Goal: Task Accomplishment & Management: Use online tool/utility

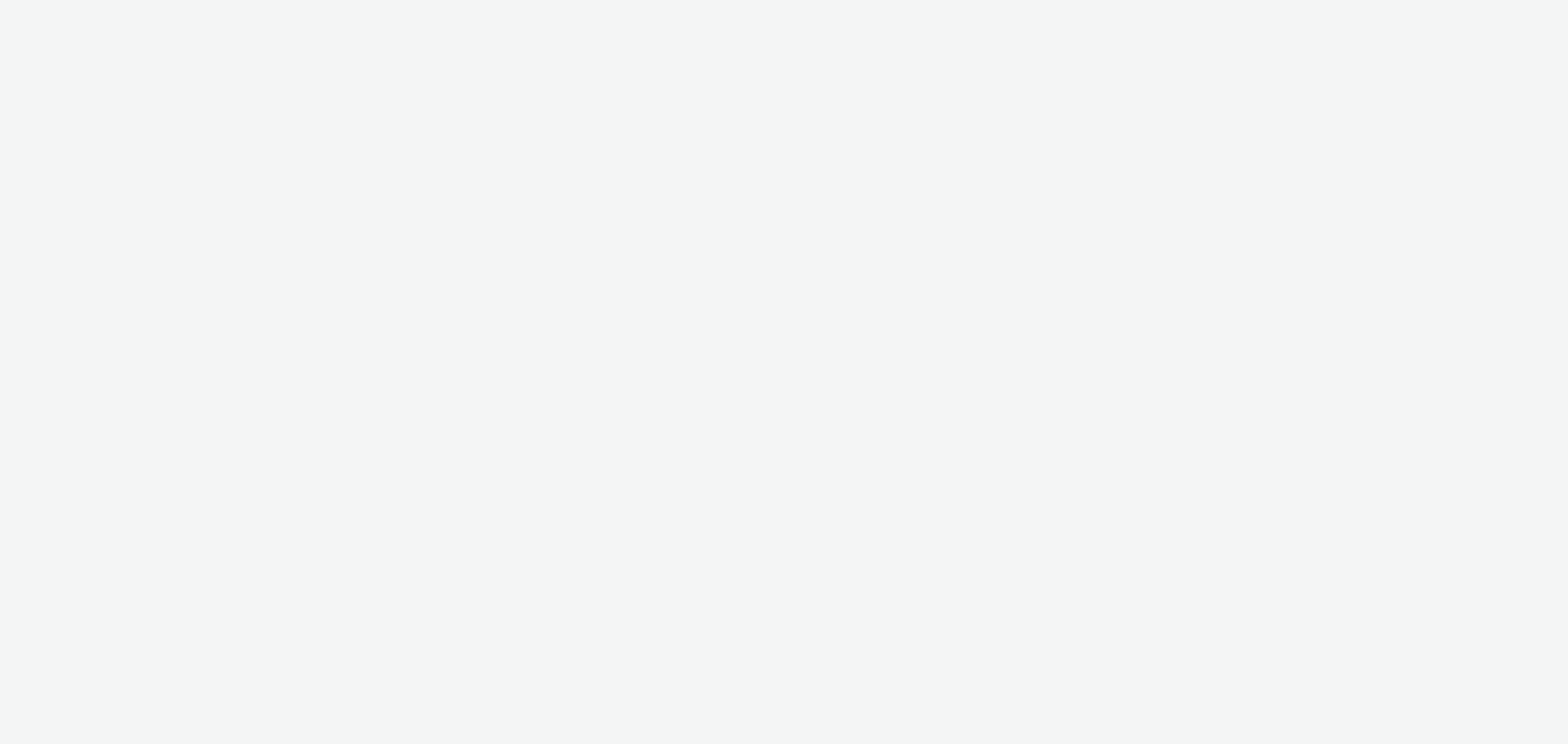
select select "b626f941-834b-427f-b453-0a2b95f57350"
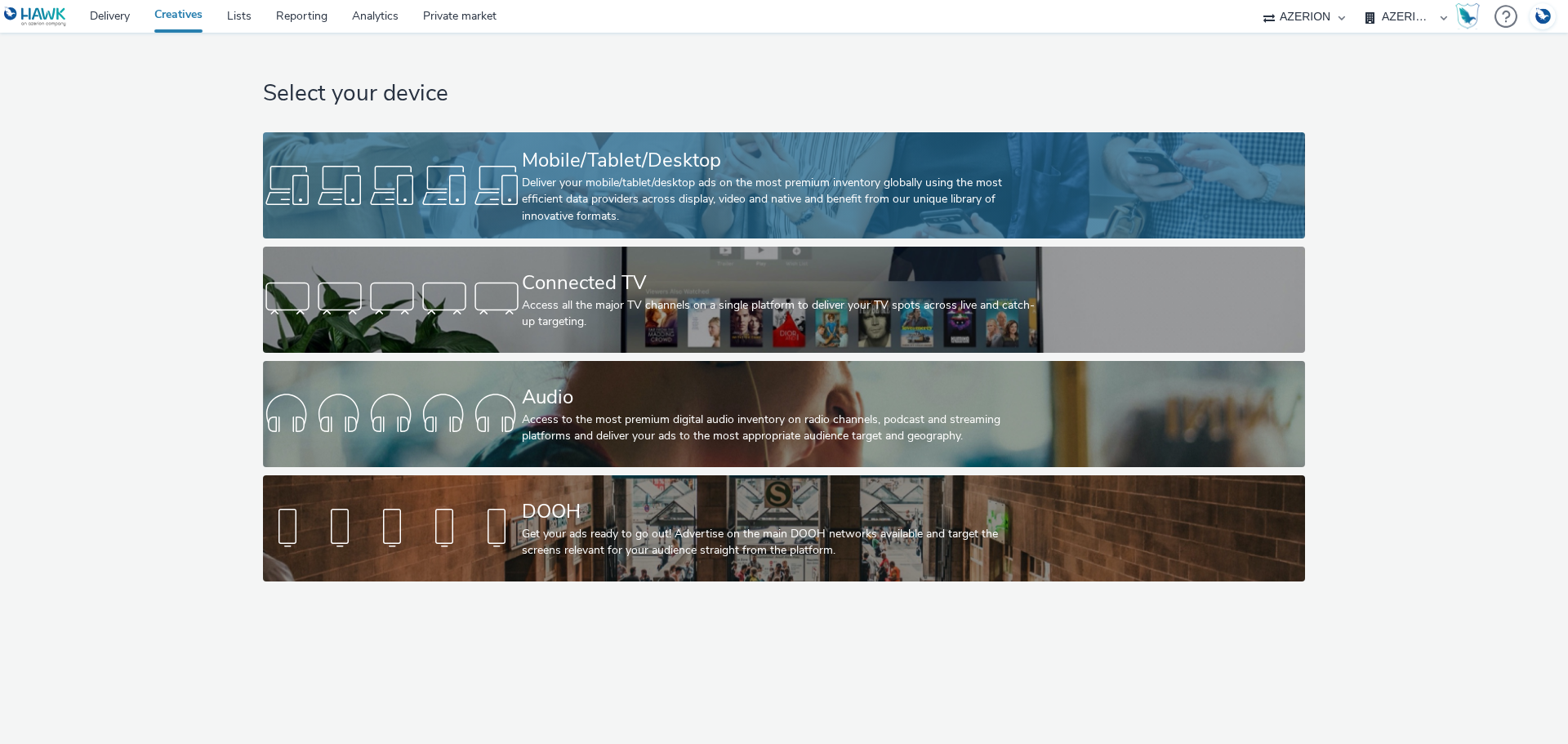
click at [656, 205] on div "Deliver your mobile/tablet/desktop ads on the most premium inventory globally u…" at bounding box center [781, 200] width 518 height 50
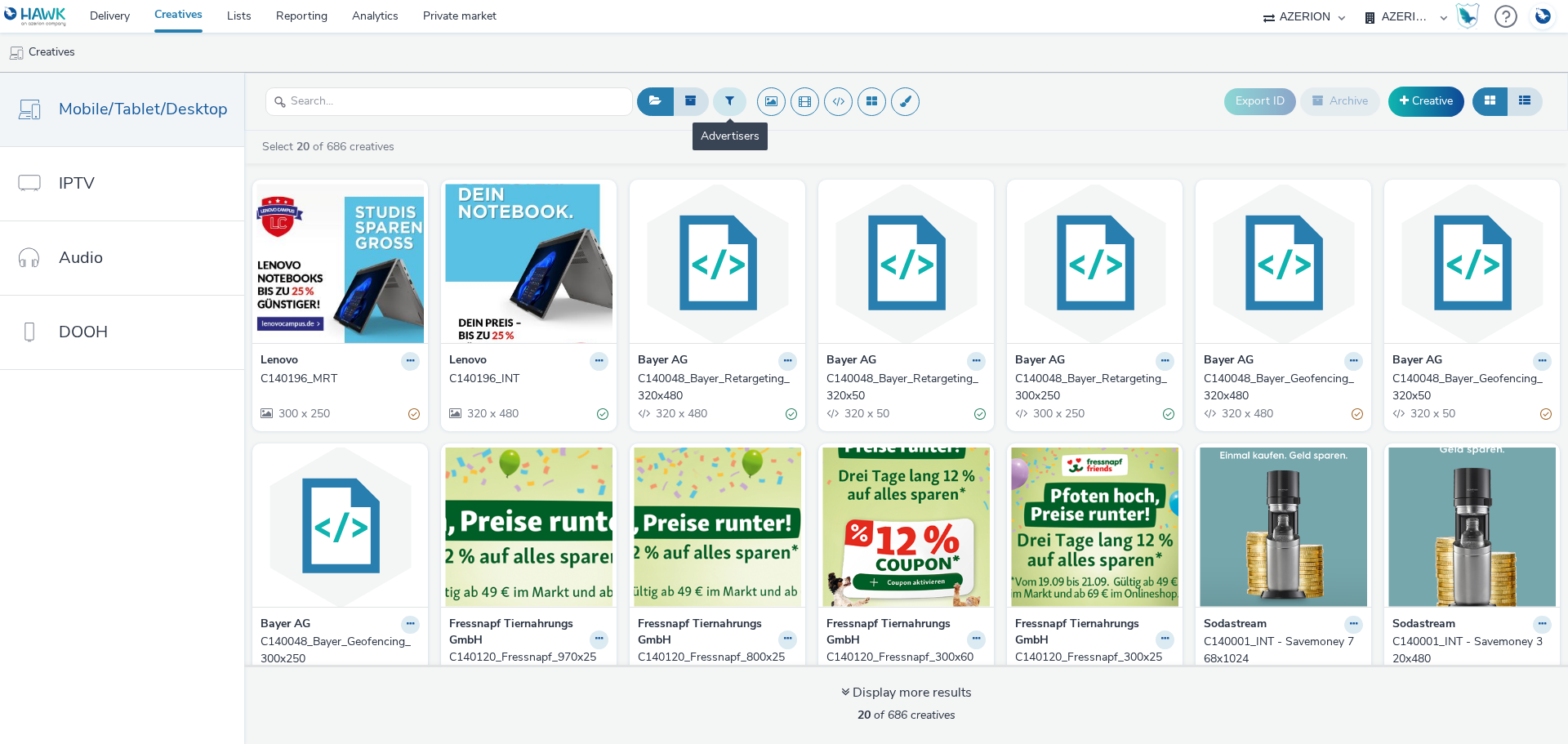
click at [733, 104] on button at bounding box center [729, 100] width 33 height 27
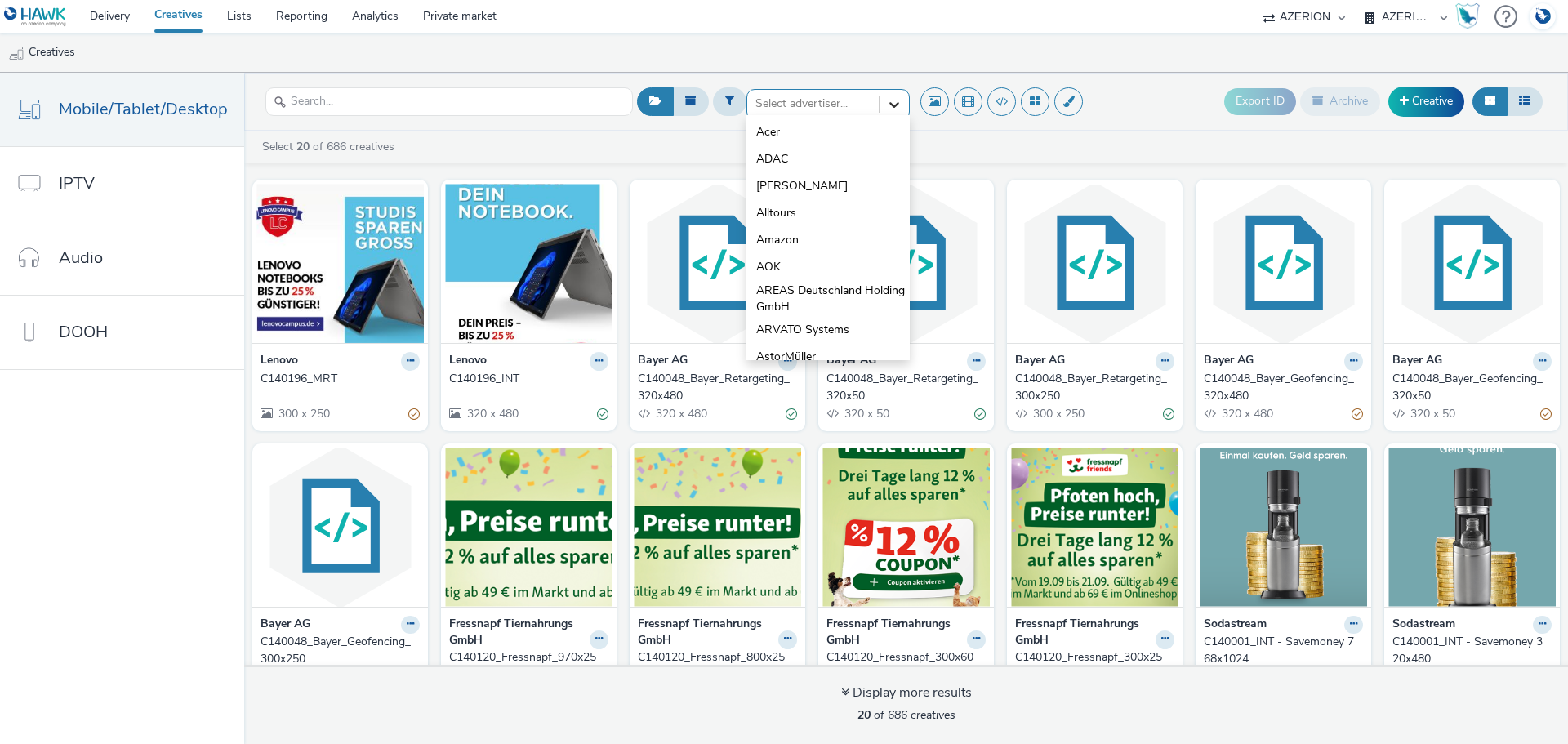
click at [901, 98] on div at bounding box center [893, 104] width 29 height 29
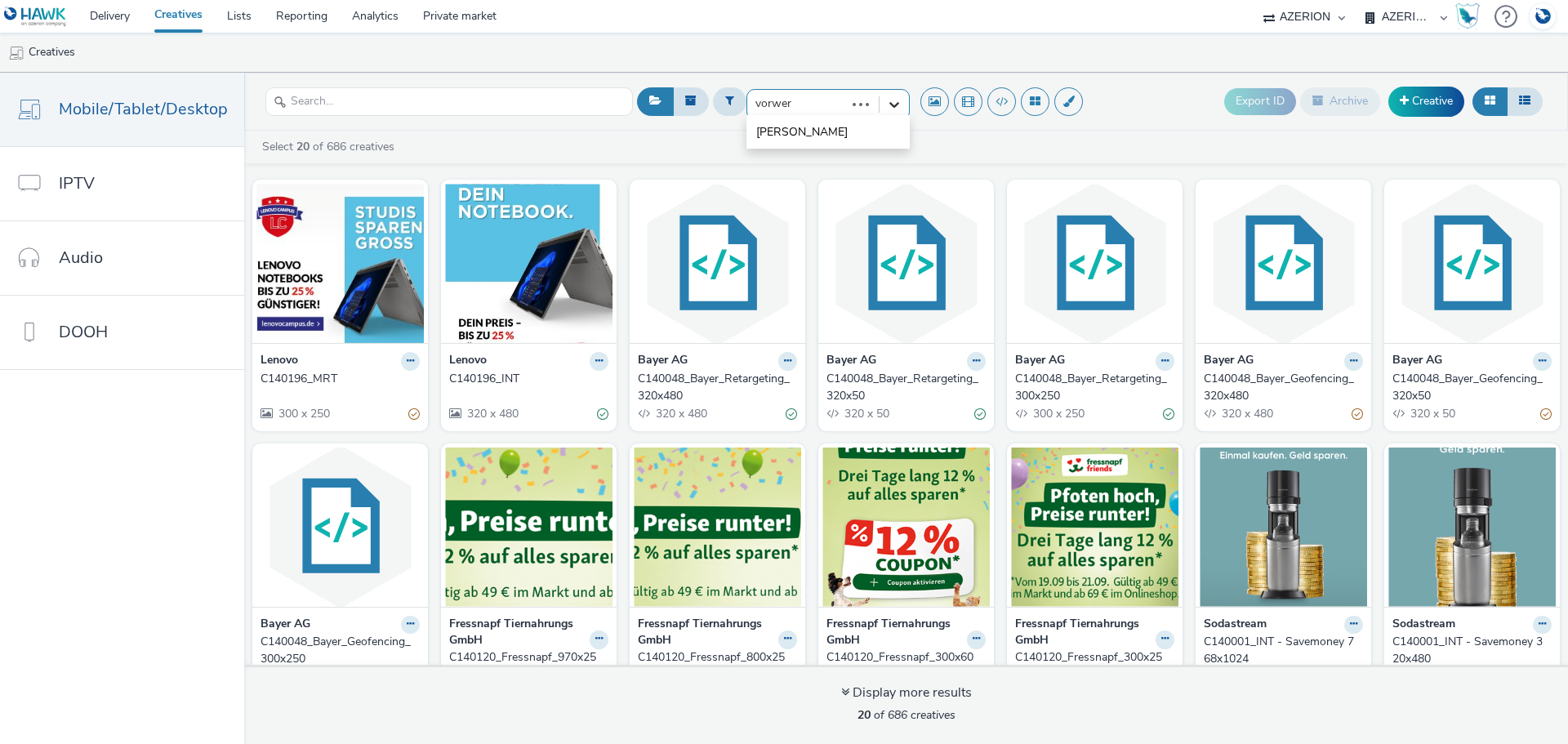
type input "[PERSON_NAME]"
click at [767, 121] on li "[PERSON_NAME]" at bounding box center [827, 132] width 163 height 27
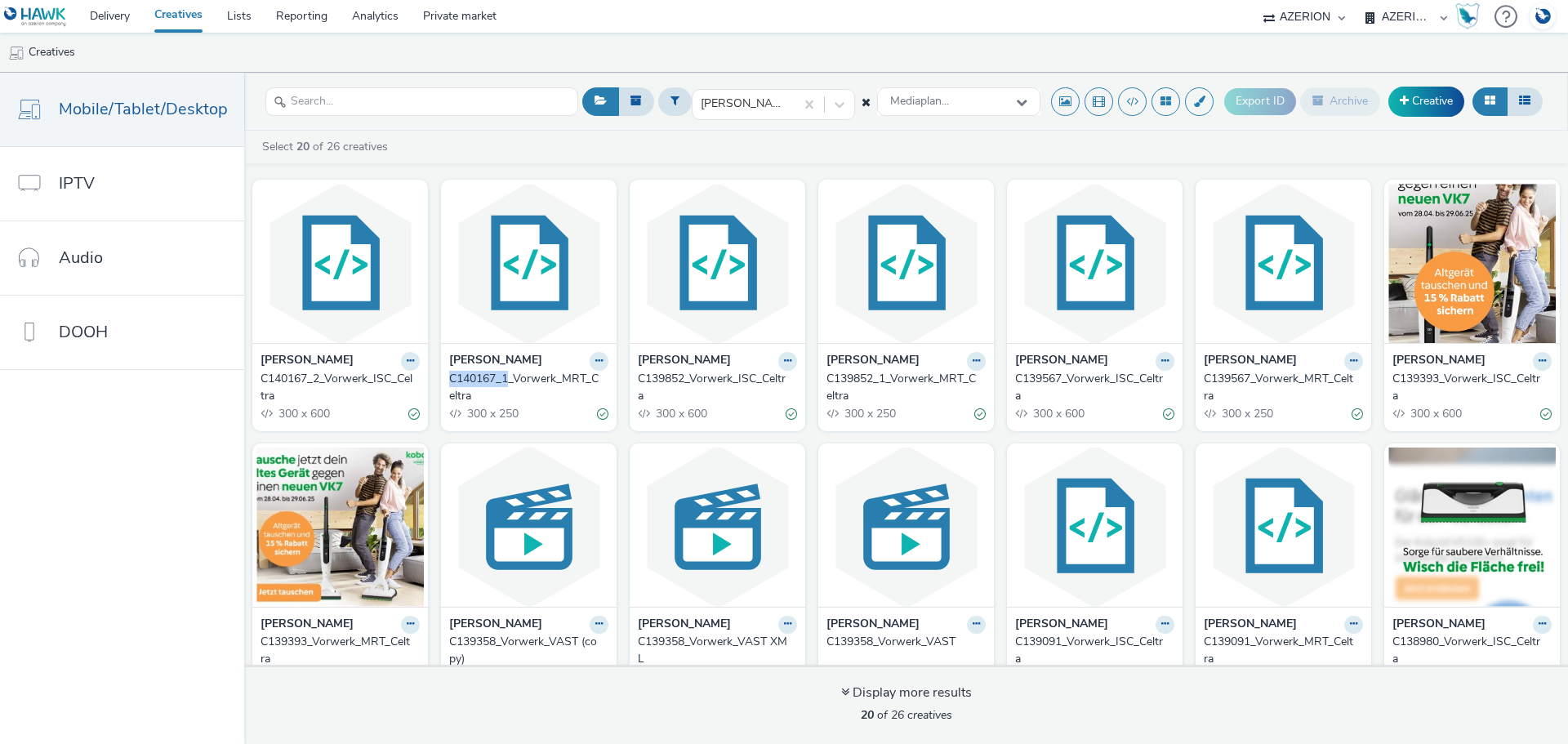
drag, startPoint x: 441, startPoint y: 379, endPoint x: 505, endPoint y: 382, distance: 64.1
click at [505, 382] on div "[PERSON_NAME] C140167_1_Vorwerk_MRT_Celtra 300 x 250" at bounding box center [529, 386] width 176 height 87
copy div "C140167_1"
click at [595, 360] on icon at bounding box center [598, 361] width 7 height 10
click at [576, 416] on link "Duplicate" at bounding box center [547, 422] width 123 height 32
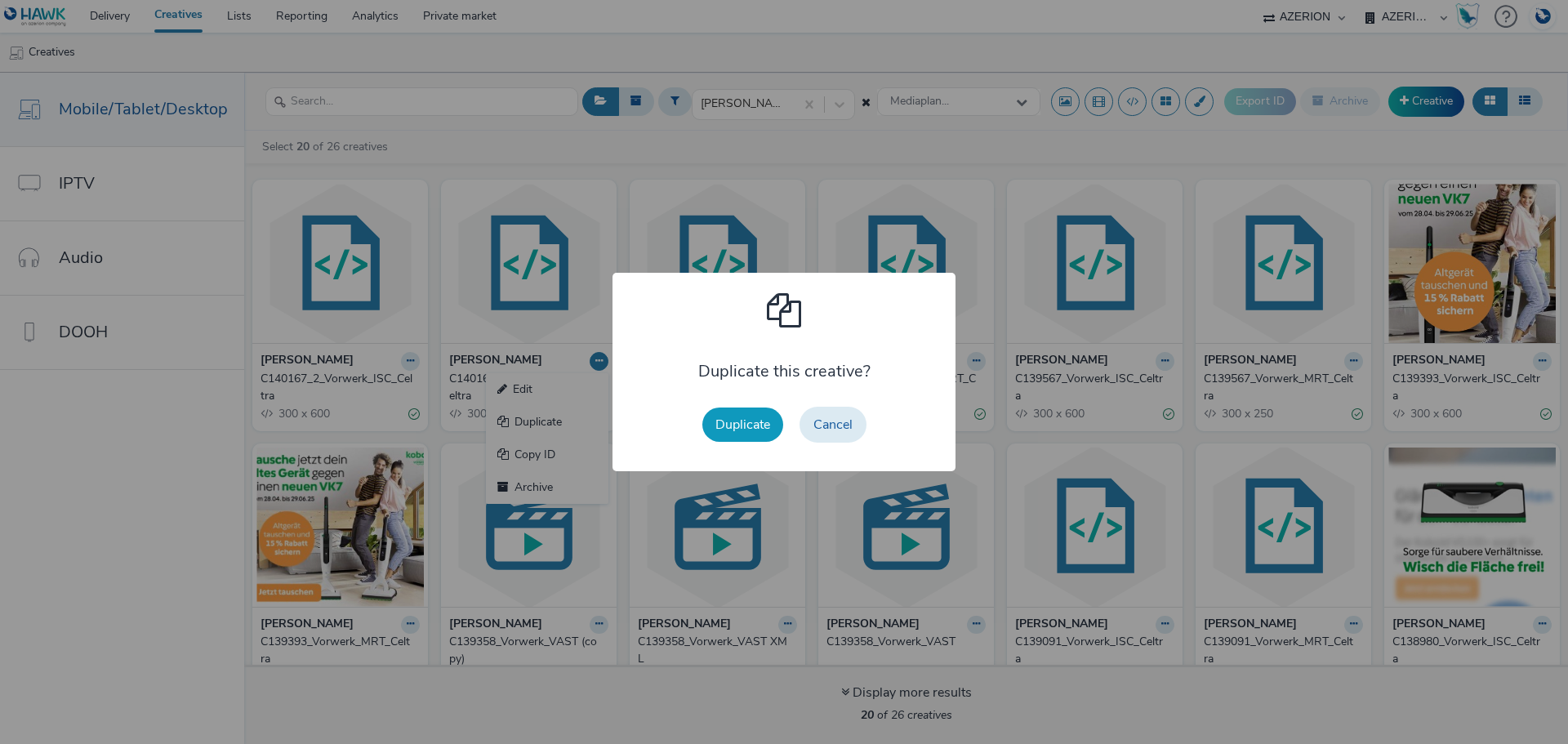
click at [758, 413] on button "Duplicate" at bounding box center [743, 424] width 81 height 34
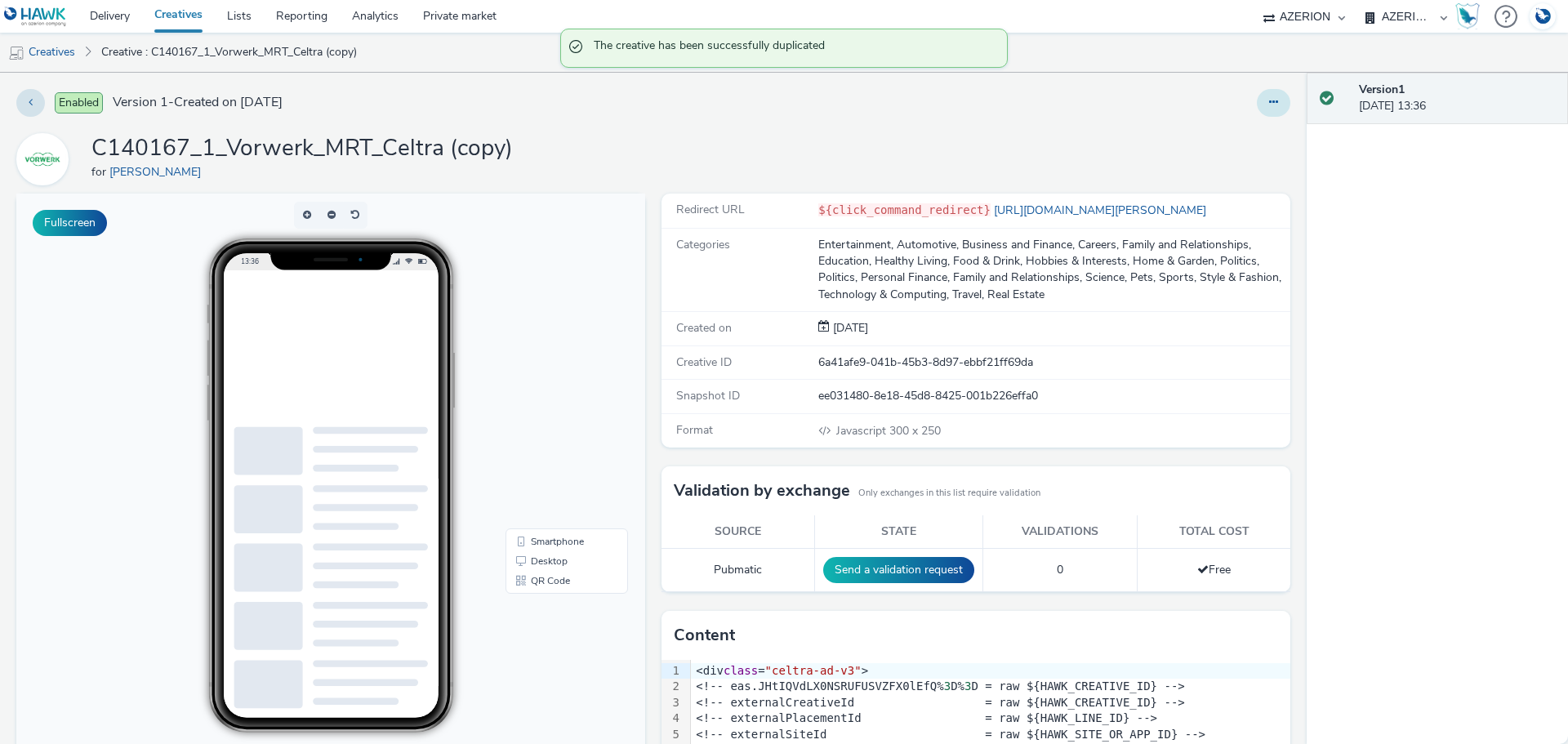
click at [1269, 103] on icon at bounding box center [1273, 102] width 9 height 12
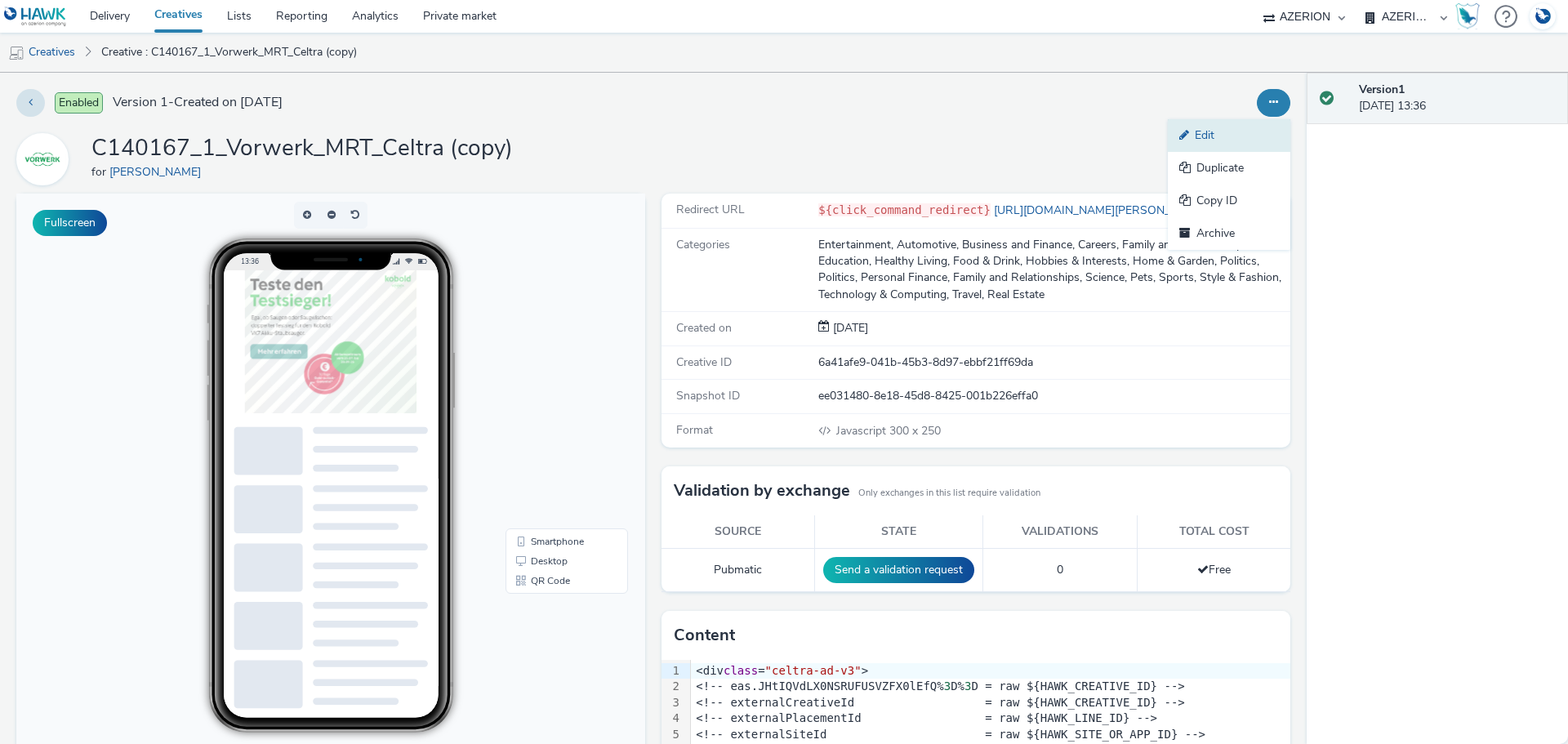
click at [1227, 128] on link "Edit" at bounding box center [1229, 135] width 123 height 32
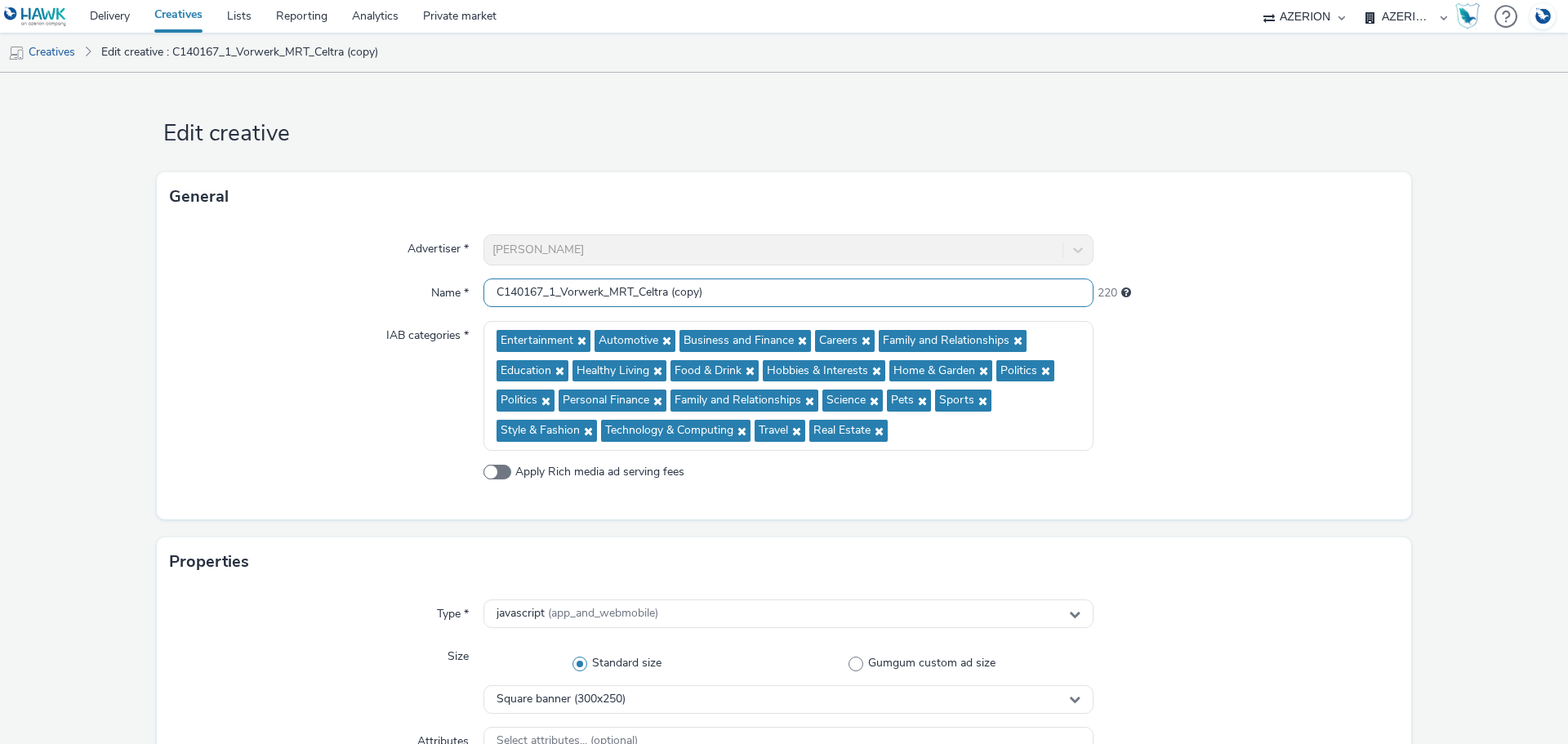
drag, startPoint x: 665, startPoint y: 292, endPoint x: 796, endPoint y: 297, distance: 131.1
click at [796, 297] on input "C140167_1_Vorwerk_MRT_Celtra (copy)" at bounding box center [788, 292] width 610 height 28
drag, startPoint x: 540, startPoint y: 291, endPoint x: 415, endPoint y: 286, distance: 125.1
click at [415, 286] on div "Name * C140167_1_Vorwerk_MRT_Celtra 227" at bounding box center [784, 292] width 1228 height 29
paste input "246"
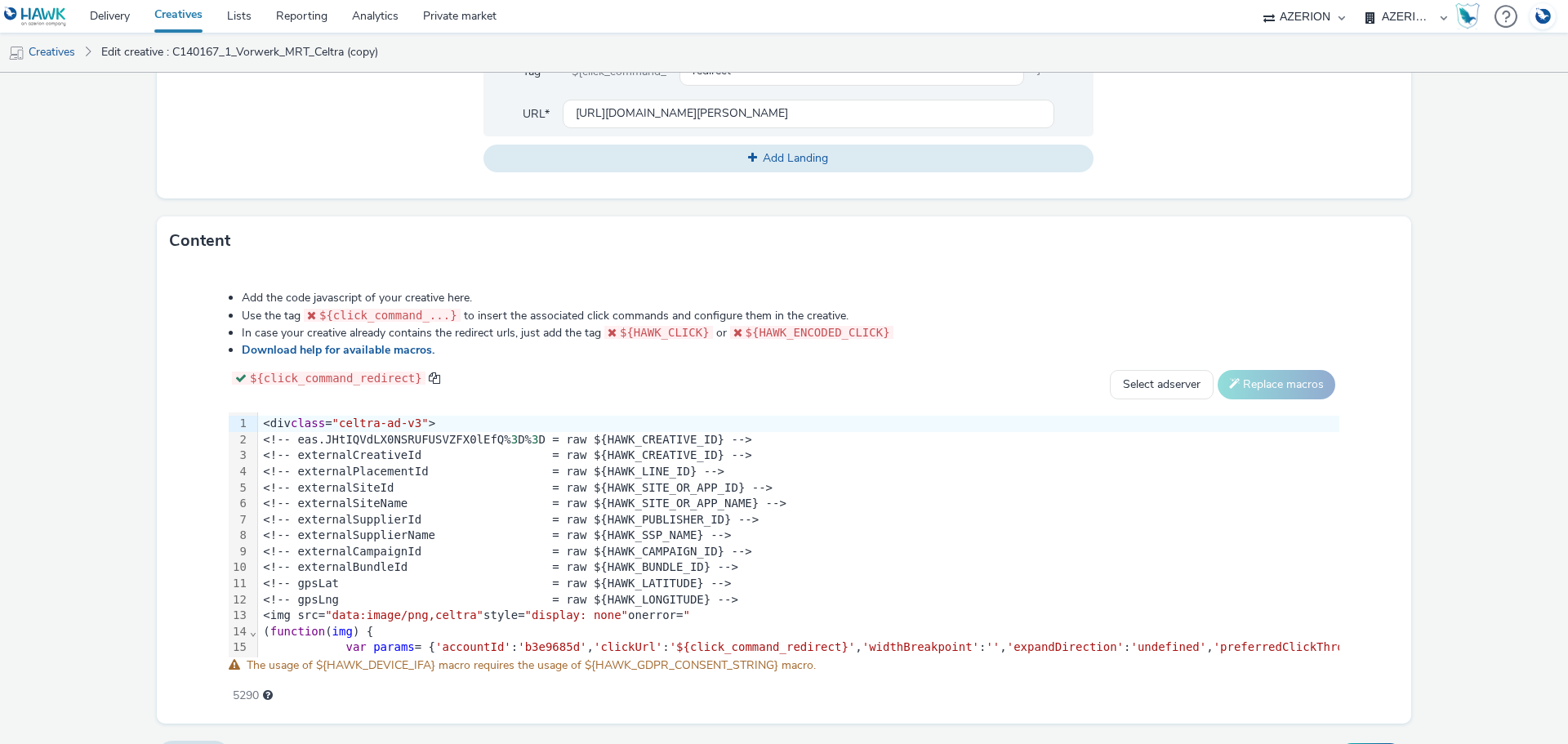
scroll to position [815, 0]
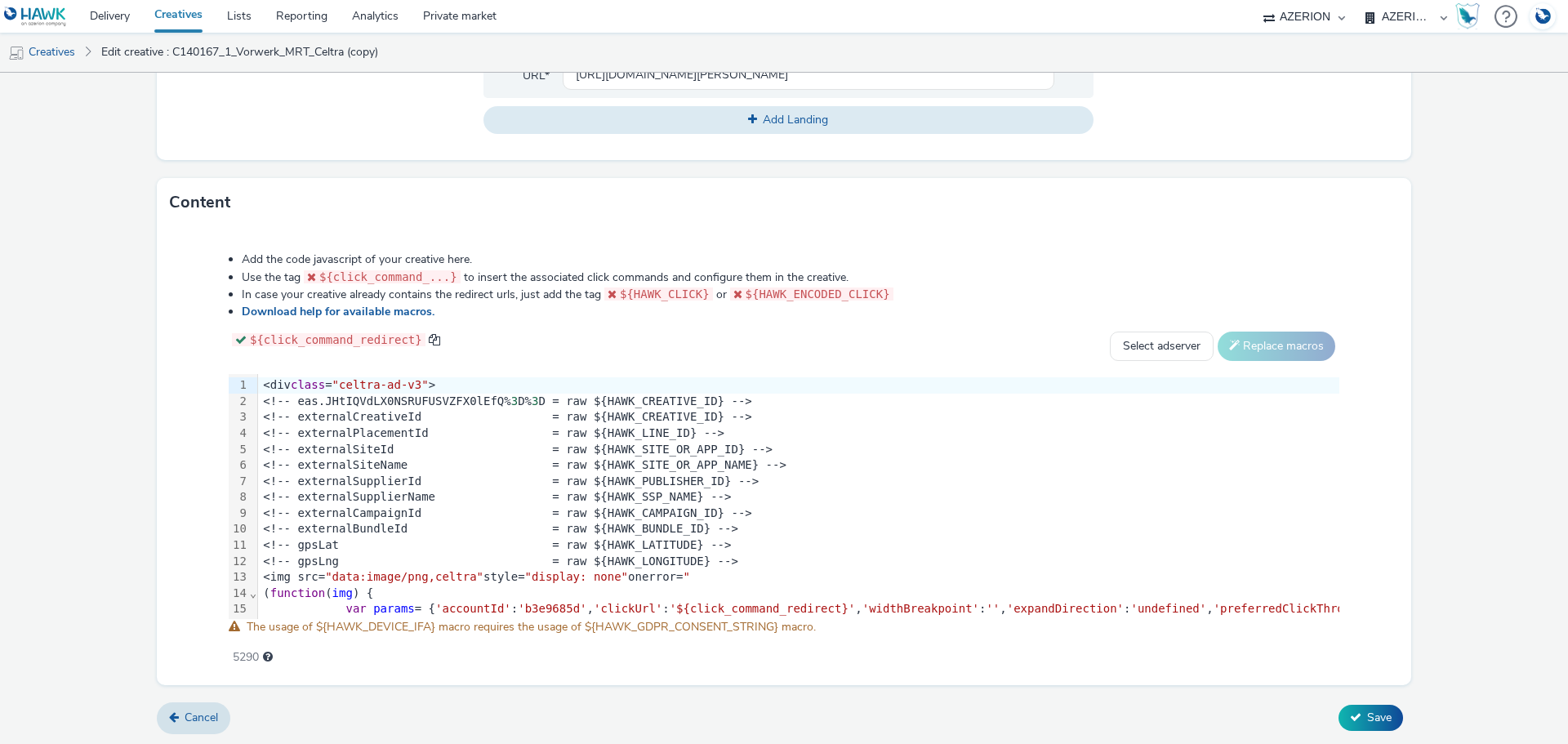
type input "C140246_1_Vorwerk_MRT_Celtra"
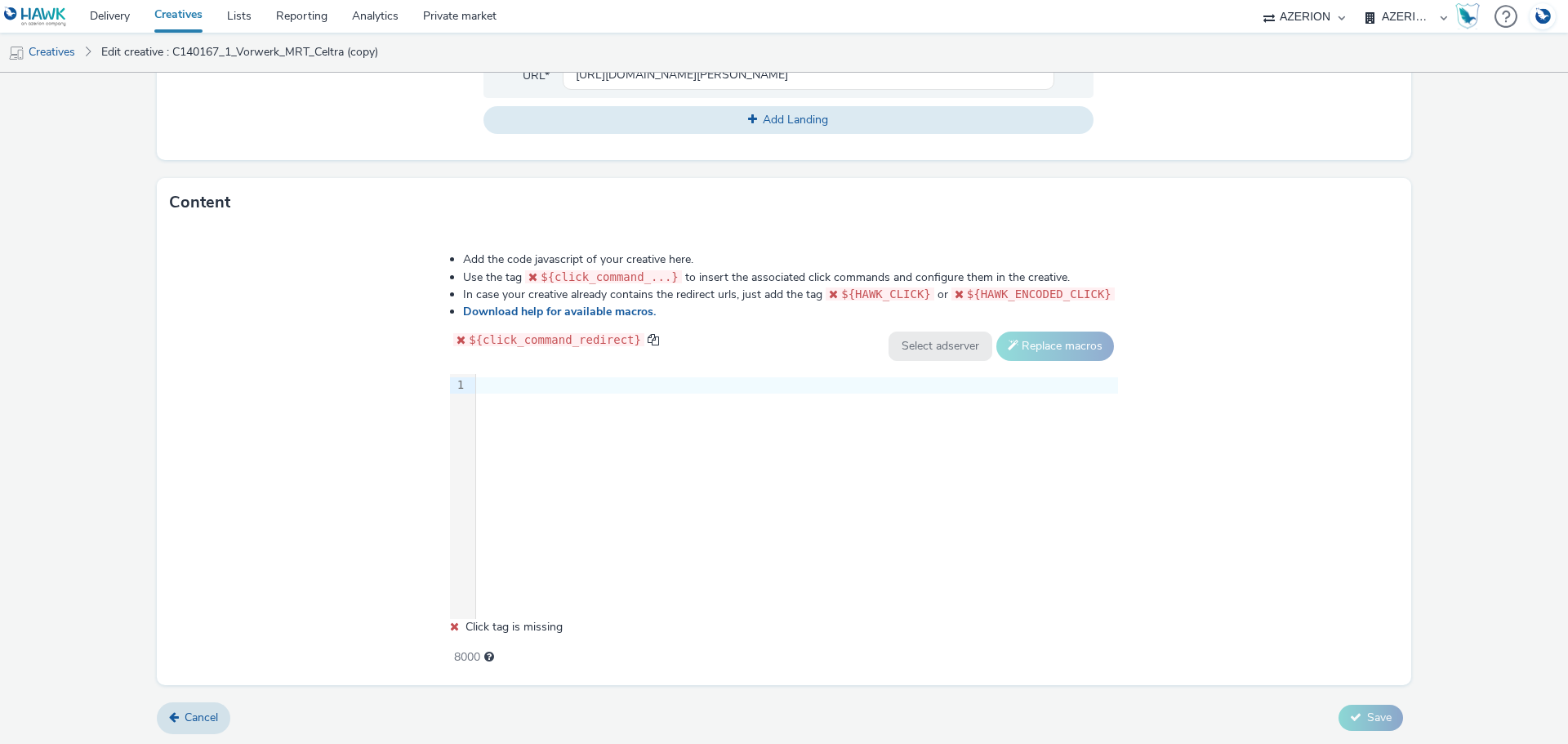
click at [625, 480] on div "9 1 ›" at bounding box center [784, 496] width 668 height 245
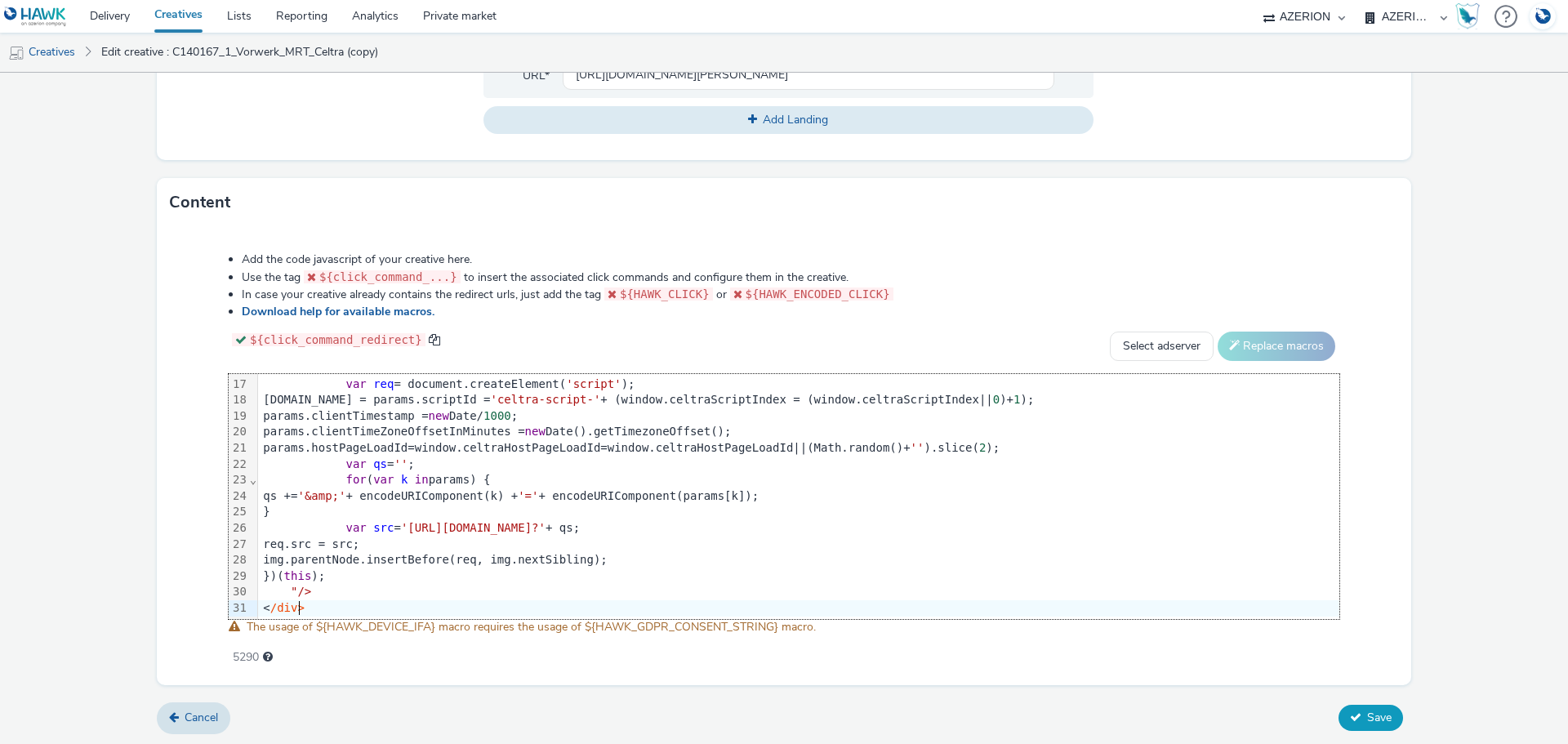
click at [1350, 714] on button "Save" at bounding box center [1371, 717] width 65 height 27
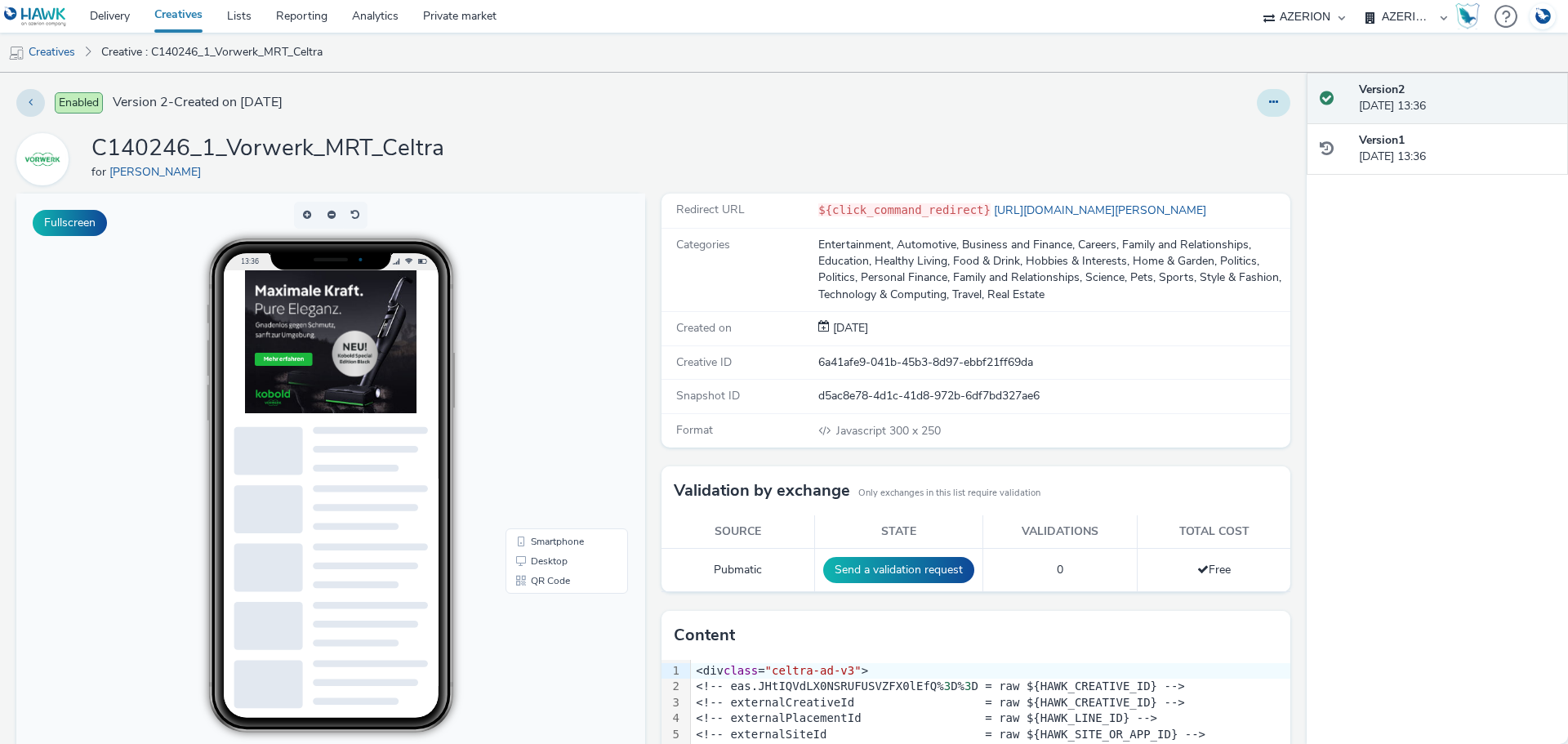
click at [1270, 101] on button at bounding box center [1273, 102] width 33 height 27
click at [1229, 133] on link "Edit" at bounding box center [1229, 135] width 123 height 32
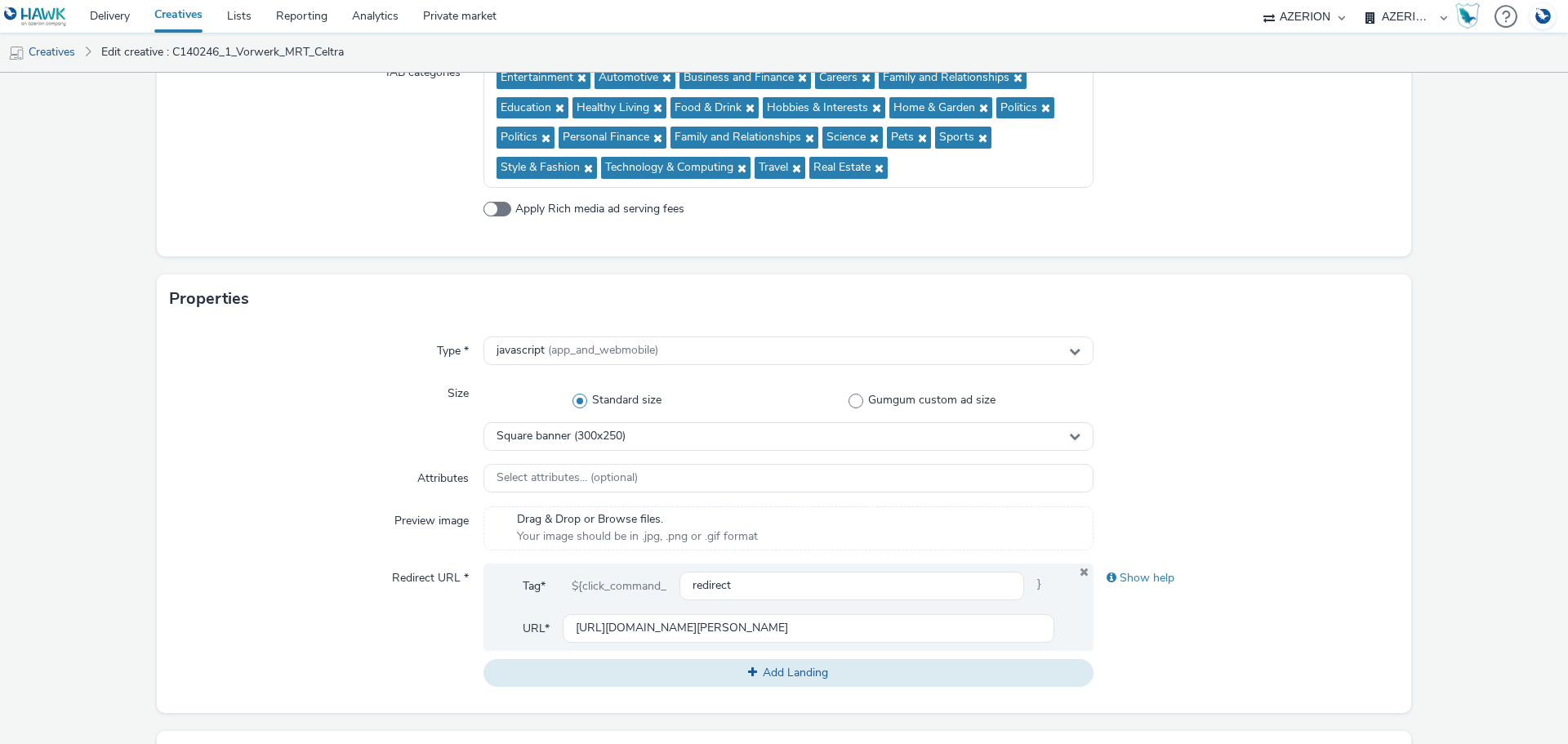
scroll to position [490, 0]
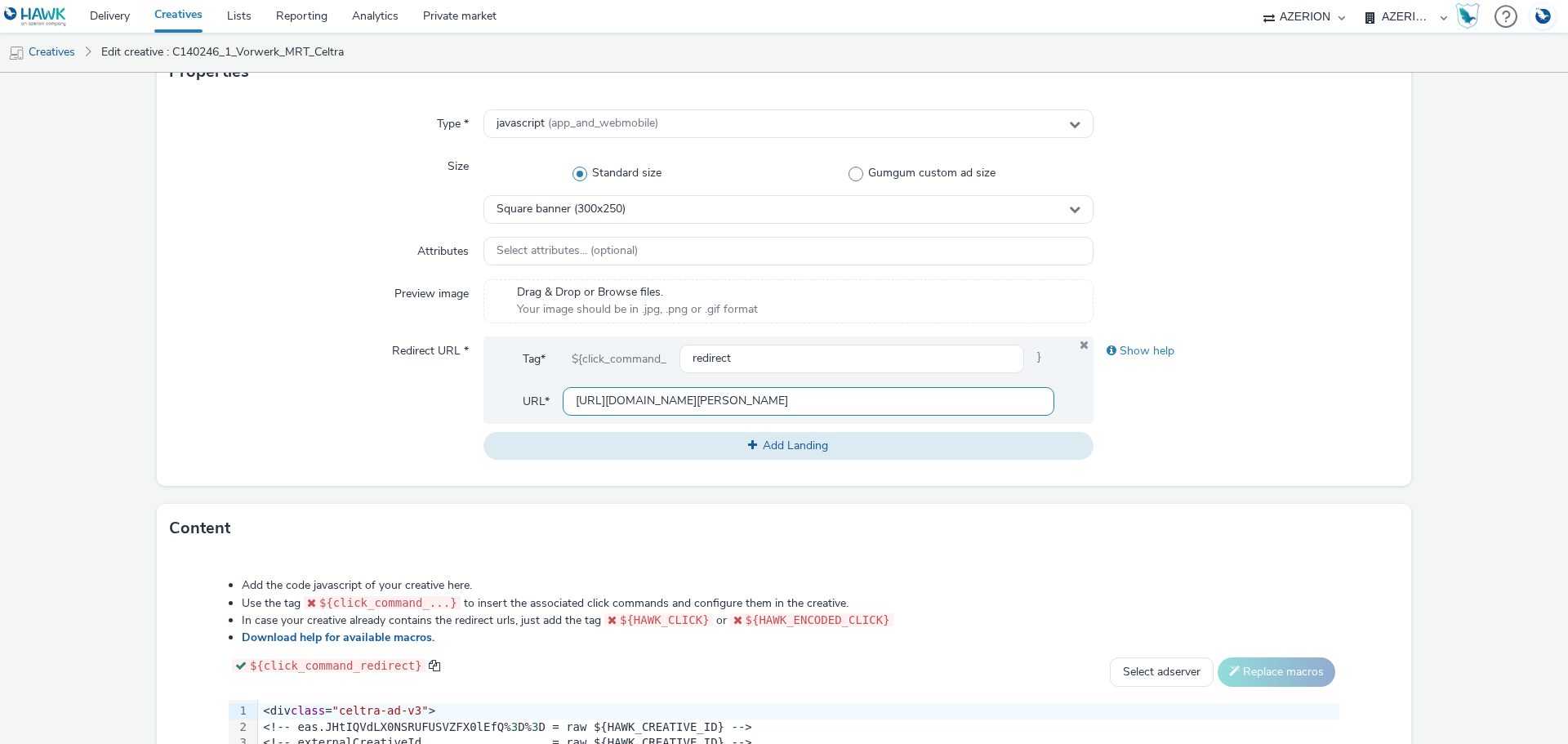
click at [622, 387] on input "[URL][DOMAIN_NAME][PERSON_NAME]" at bounding box center [808, 401] width 491 height 28
paste input "landingpages/kobold/kobold-vk7-special-edition-black?utm_source=tvinfo&utm_medi…"
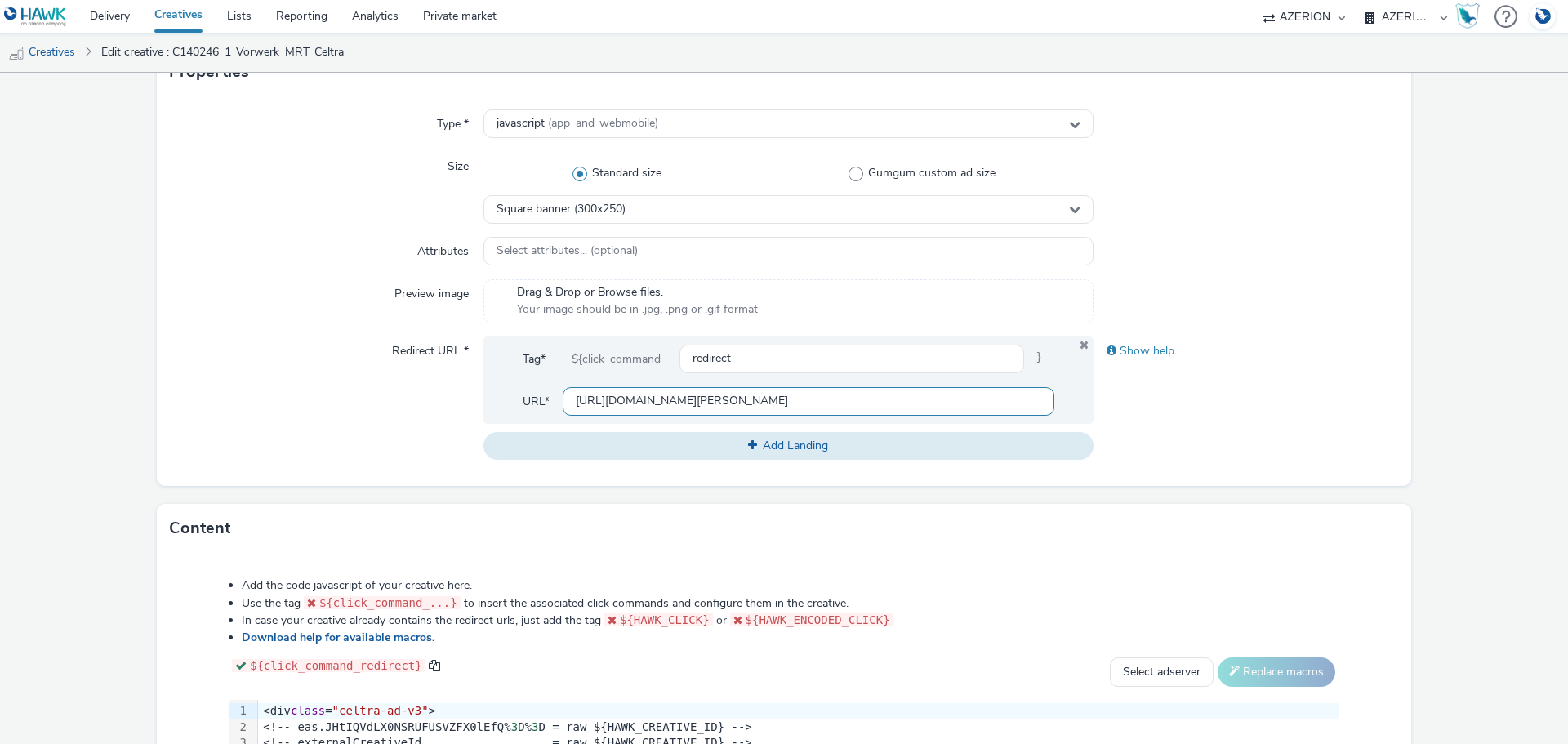
type input "[URL][DOMAIN_NAME][PERSON_NAME]"
click at [1243, 511] on div "Content" at bounding box center [783, 528] width 1254 height 49
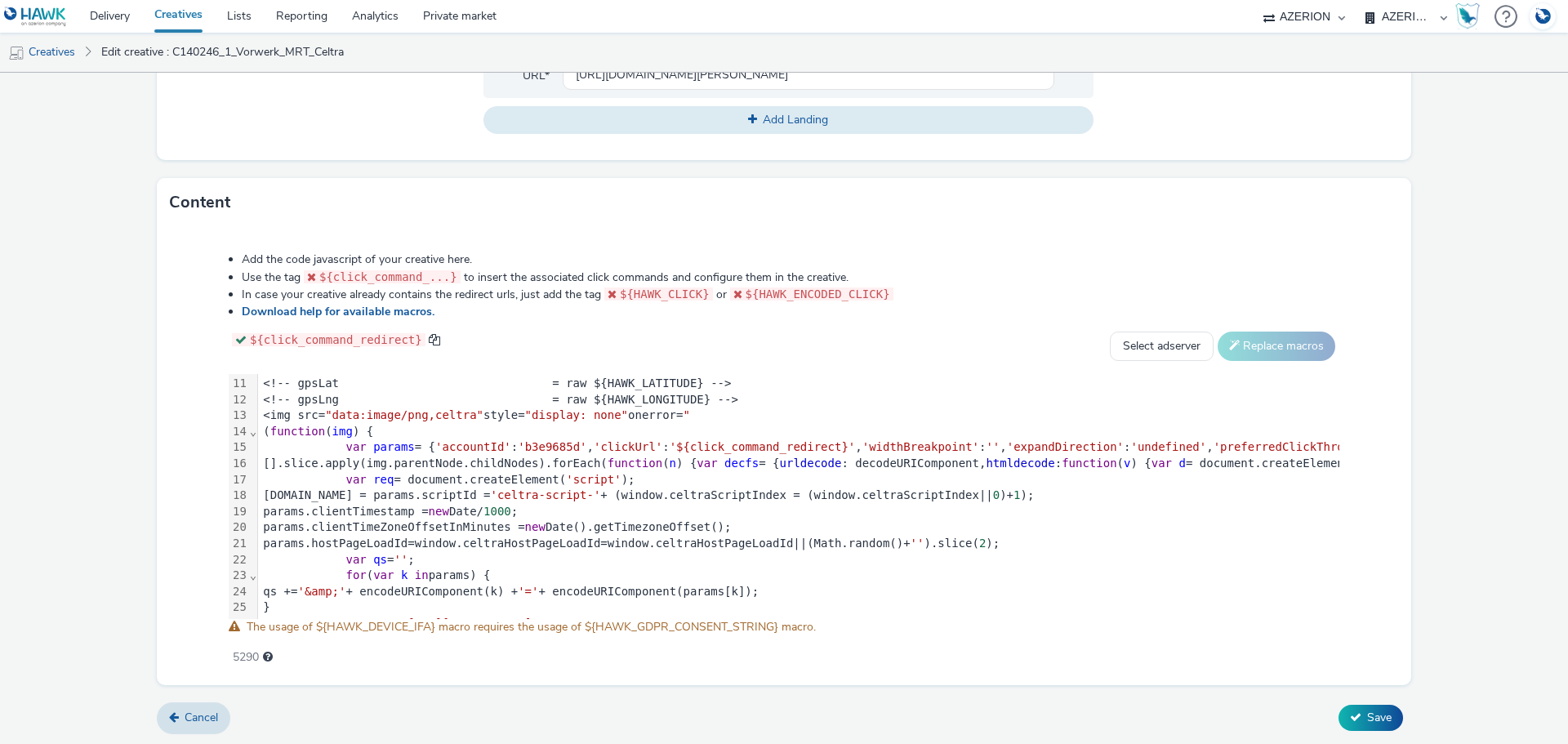
scroll to position [269, 0]
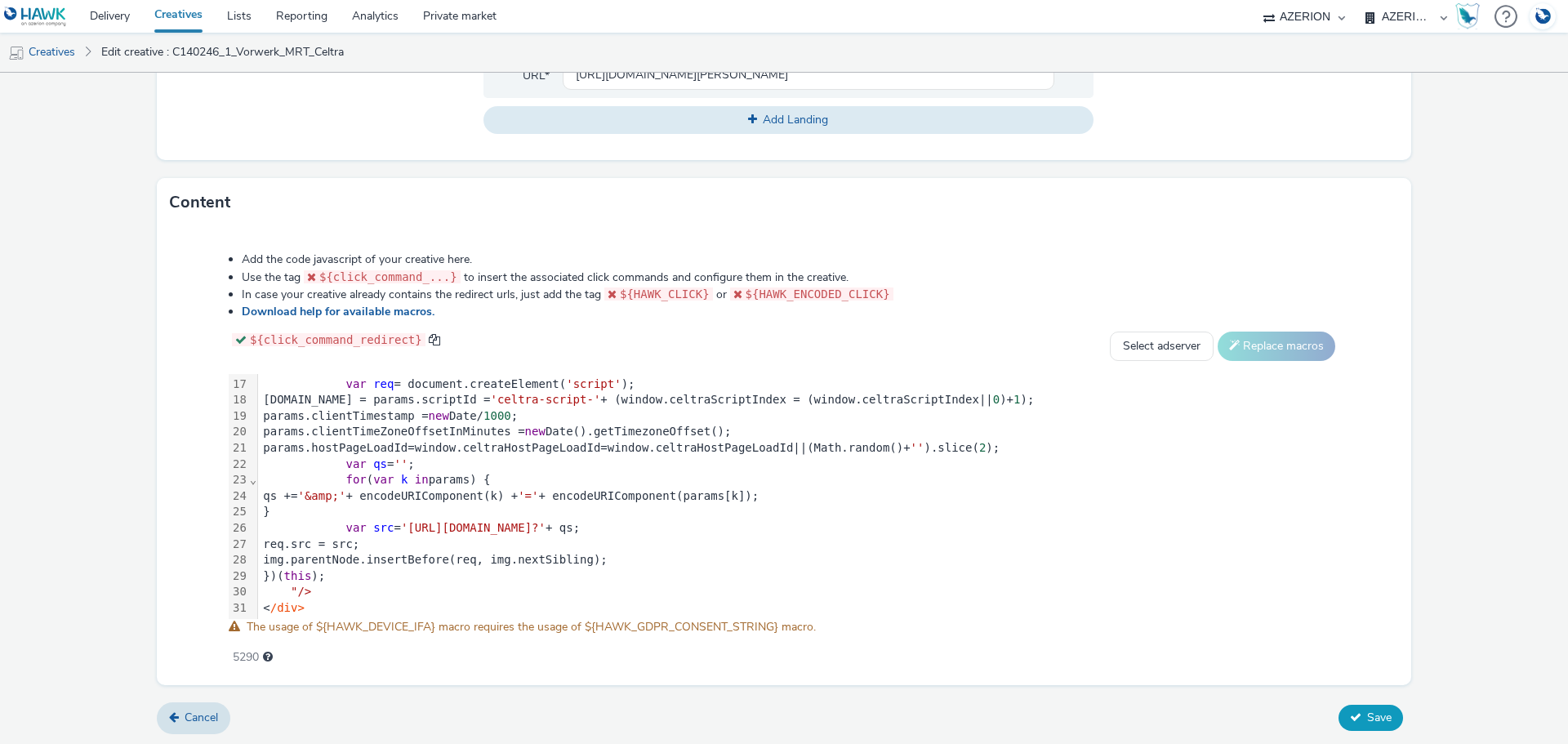
click at [1353, 712] on button "Save" at bounding box center [1371, 717] width 65 height 27
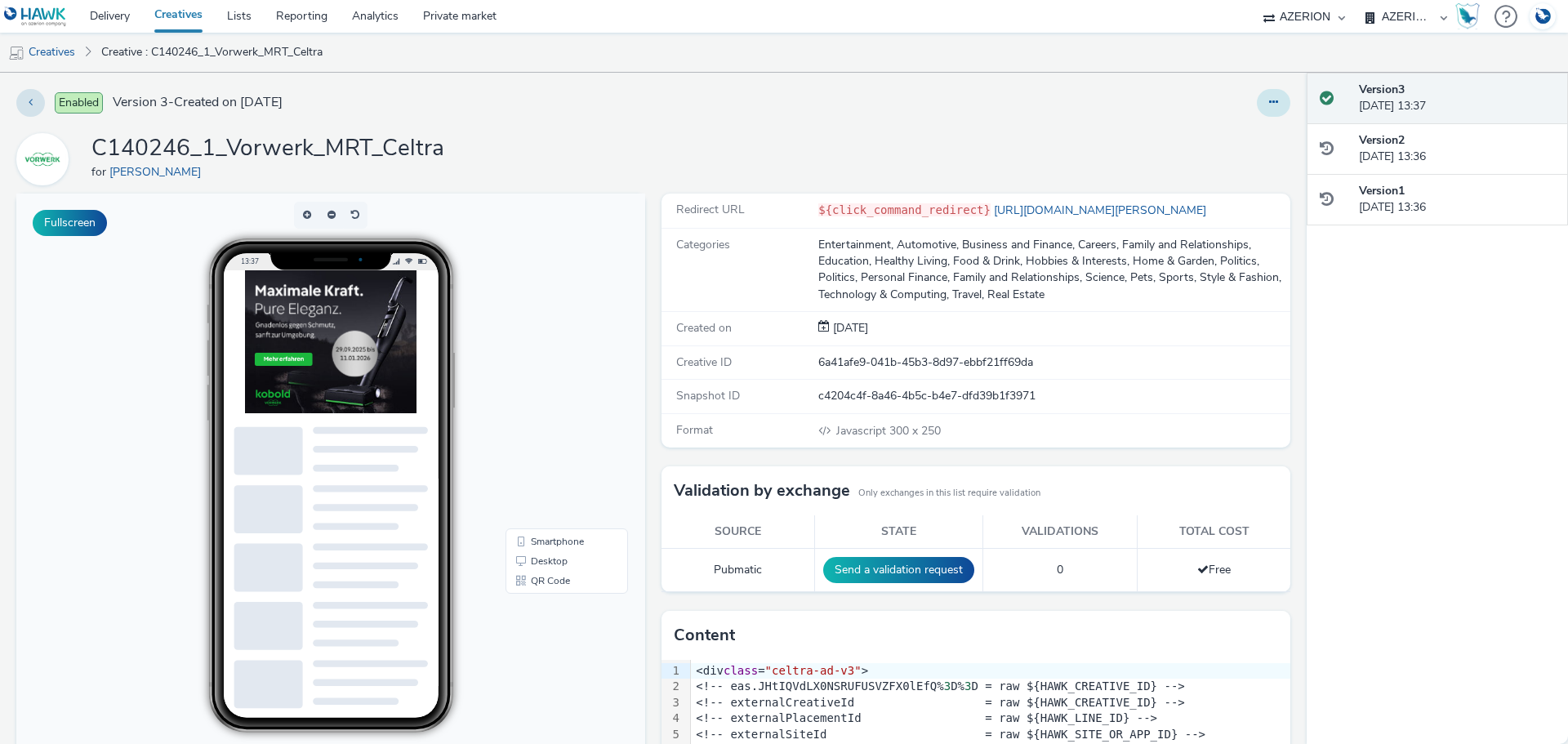
click at [1256, 99] on button at bounding box center [1273, 102] width 33 height 27
click at [40, 99] on button at bounding box center [31, 102] width 28 height 27
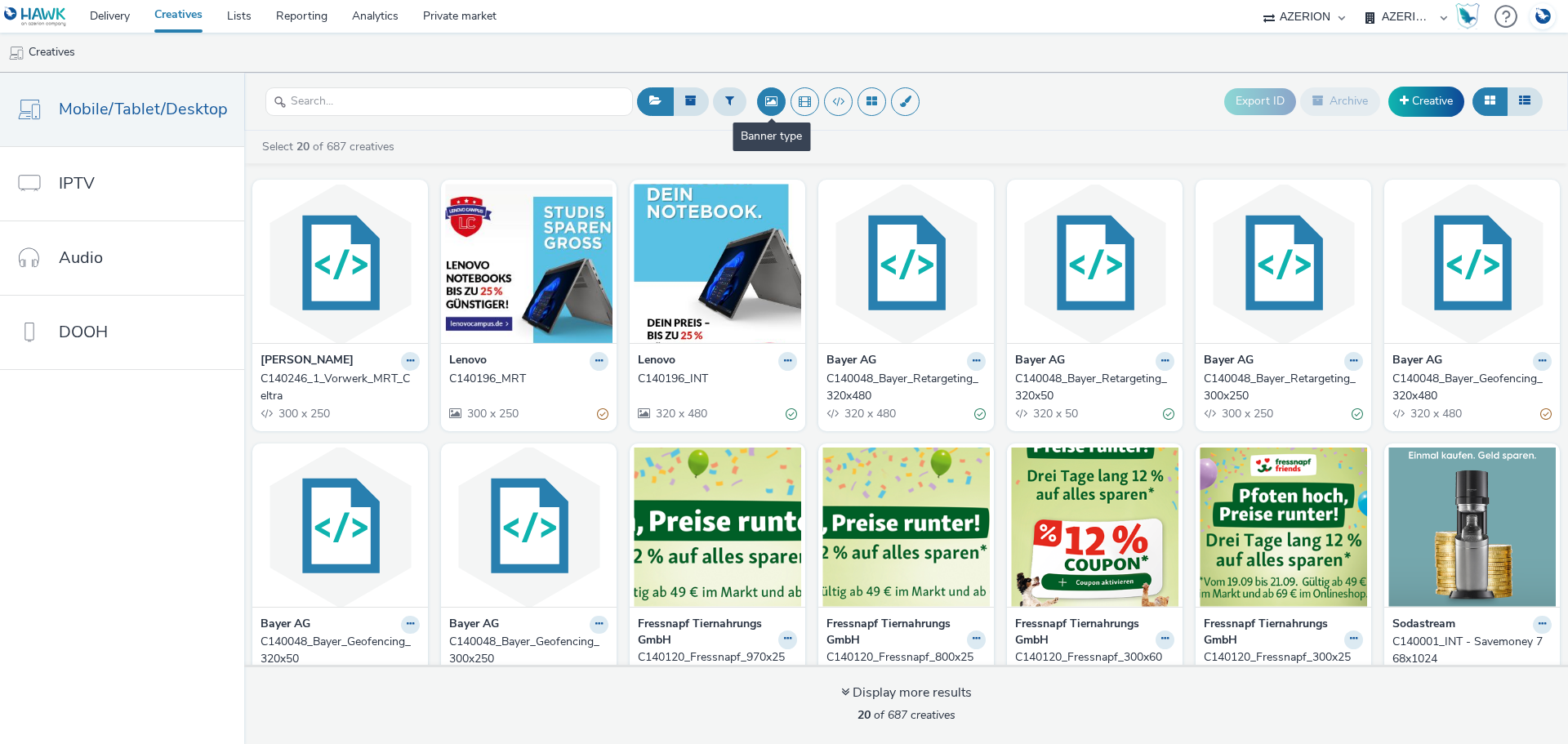
click at [765, 99] on button at bounding box center [771, 101] width 28 height 28
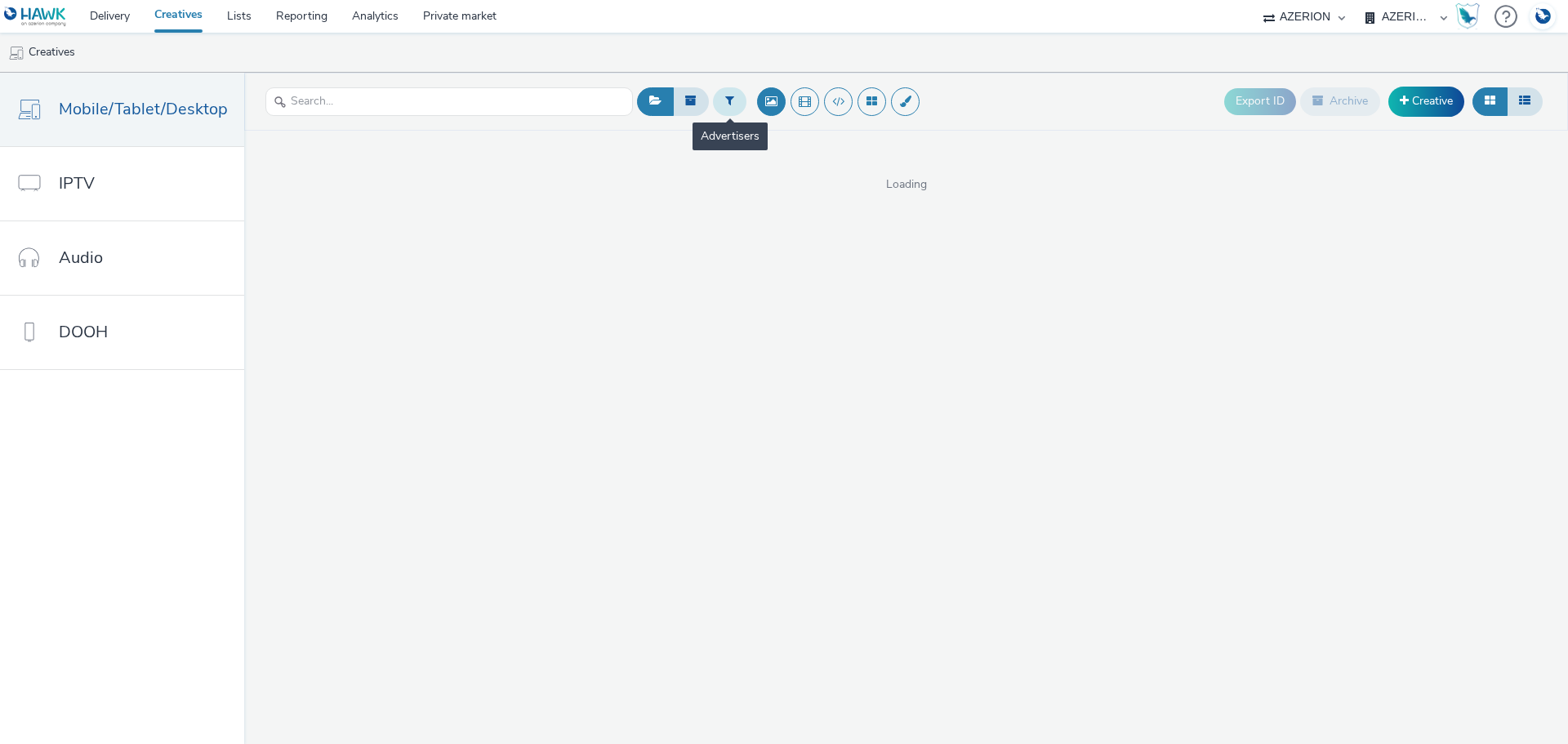
click at [725, 99] on icon at bounding box center [729, 100] width 9 height 12
click at [835, 89] on div "Select advertiser..." at bounding box center [827, 104] width 163 height 31
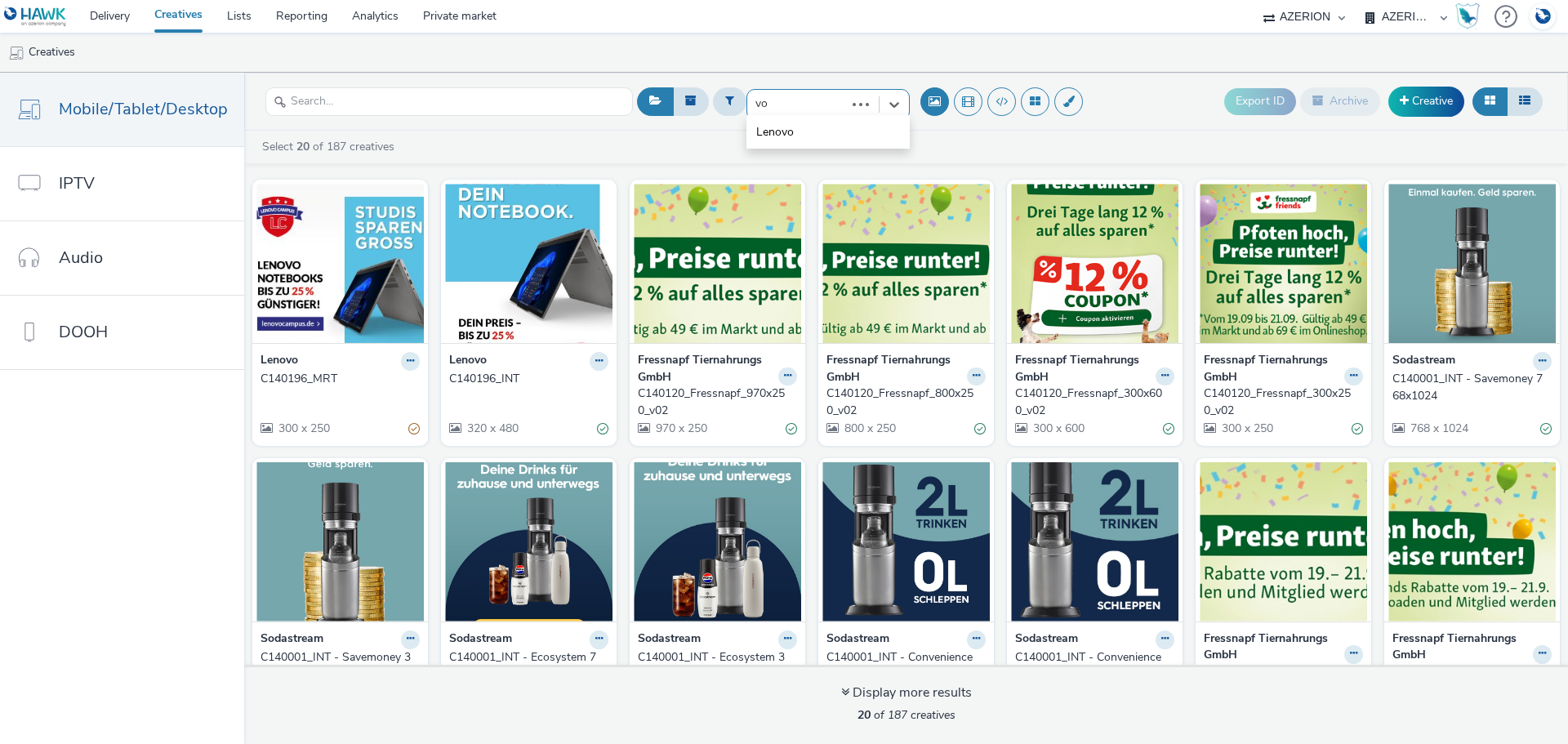
type input "vor"
click at [804, 115] on div "[PERSON_NAME]" at bounding box center [827, 132] width 163 height 33
click at [804, 129] on li "[PERSON_NAME]" at bounding box center [827, 132] width 163 height 27
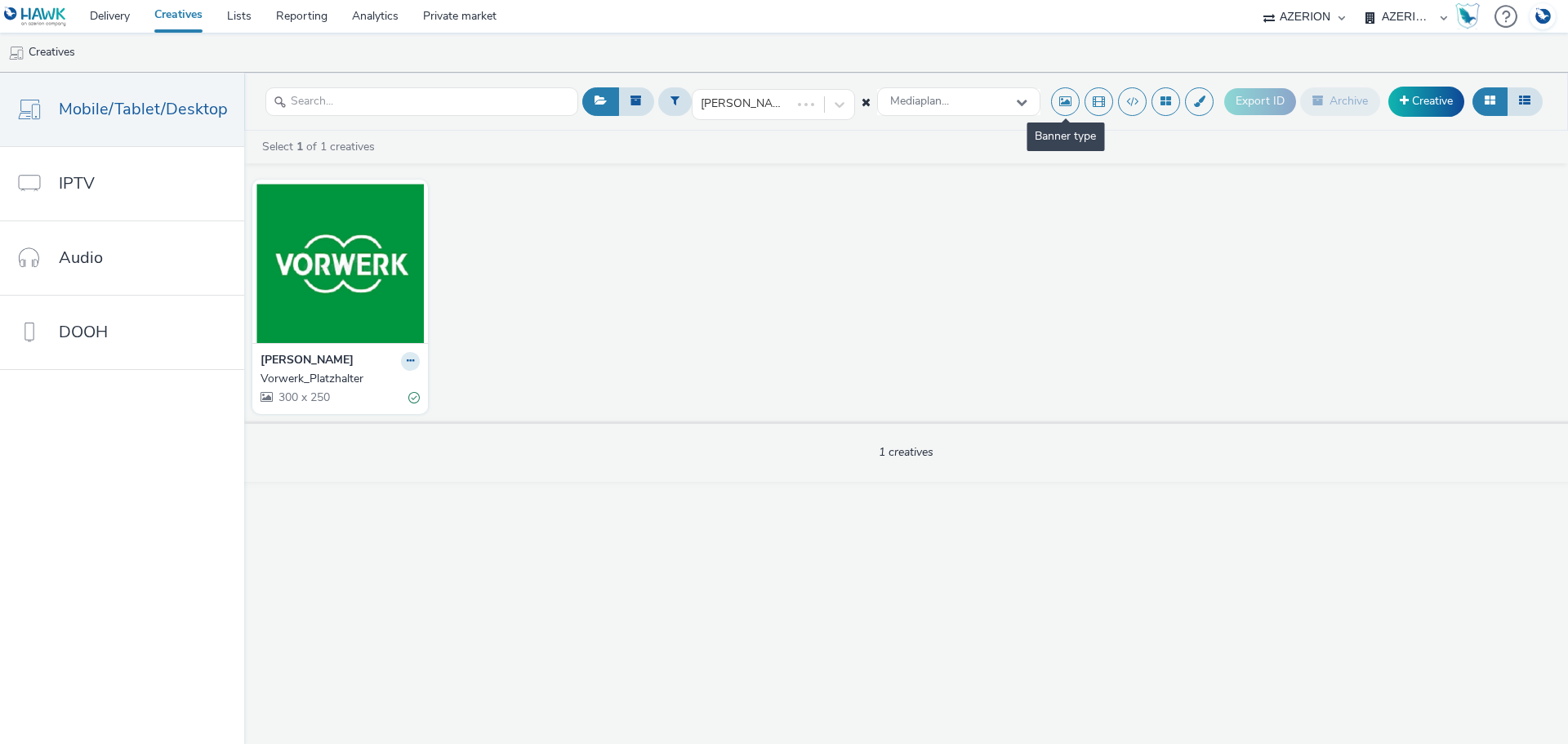
click at [1058, 93] on button at bounding box center [1065, 101] width 28 height 28
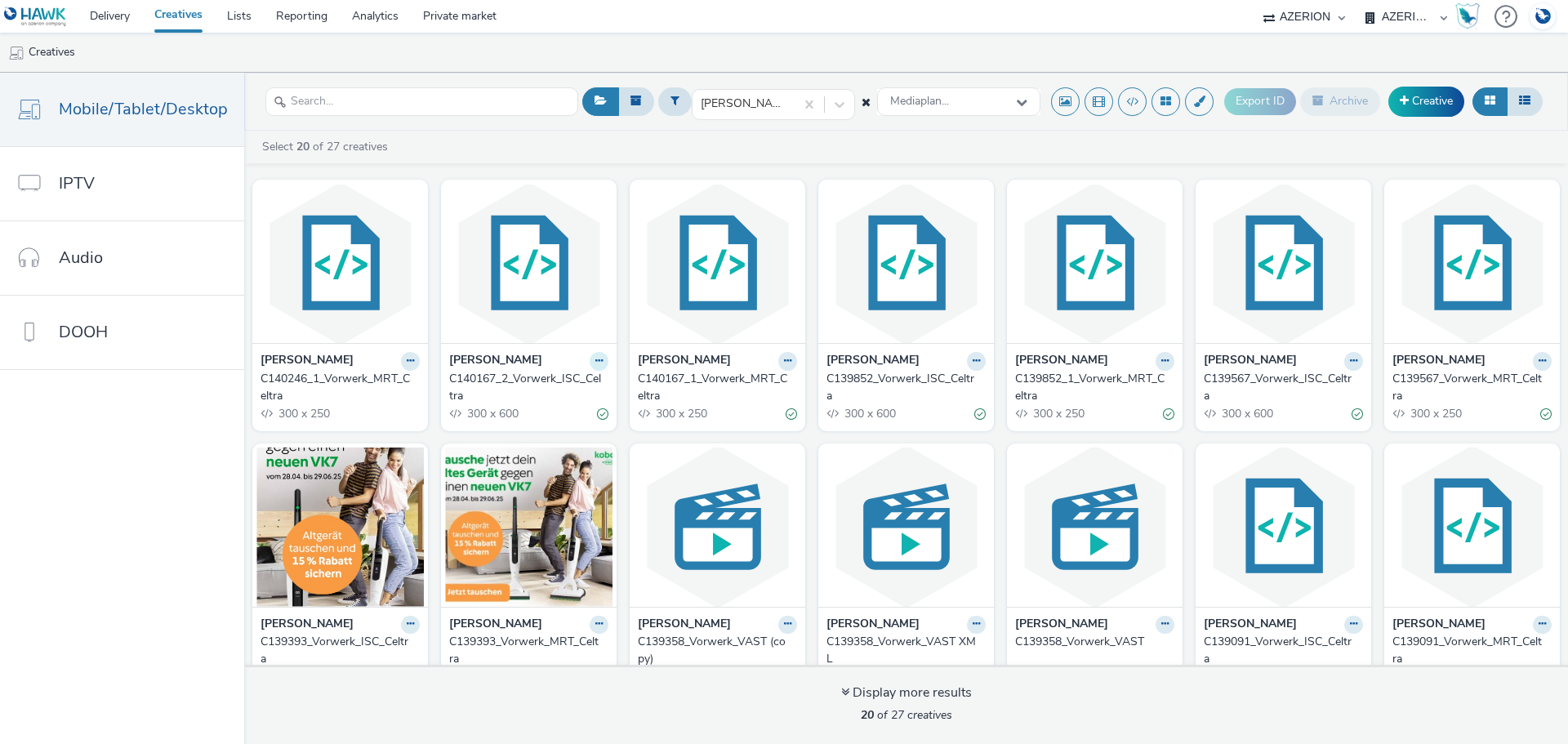
click at [598, 358] on button at bounding box center [598, 361] width 19 height 19
click at [569, 418] on link "Duplicate" at bounding box center [547, 422] width 123 height 32
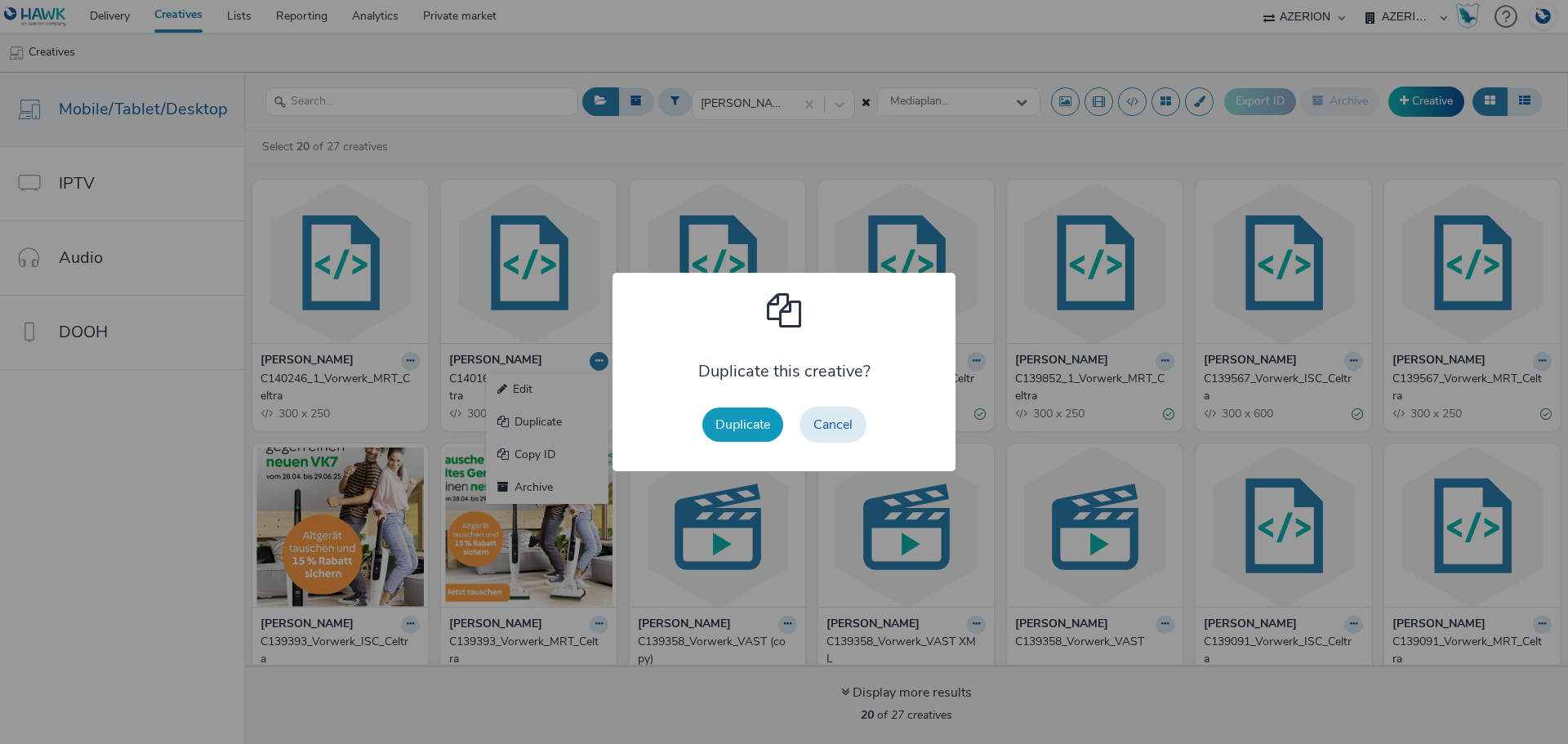
click at [734, 431] on button "Duplicate" at bounding box center [743, 424] width 81 height 34
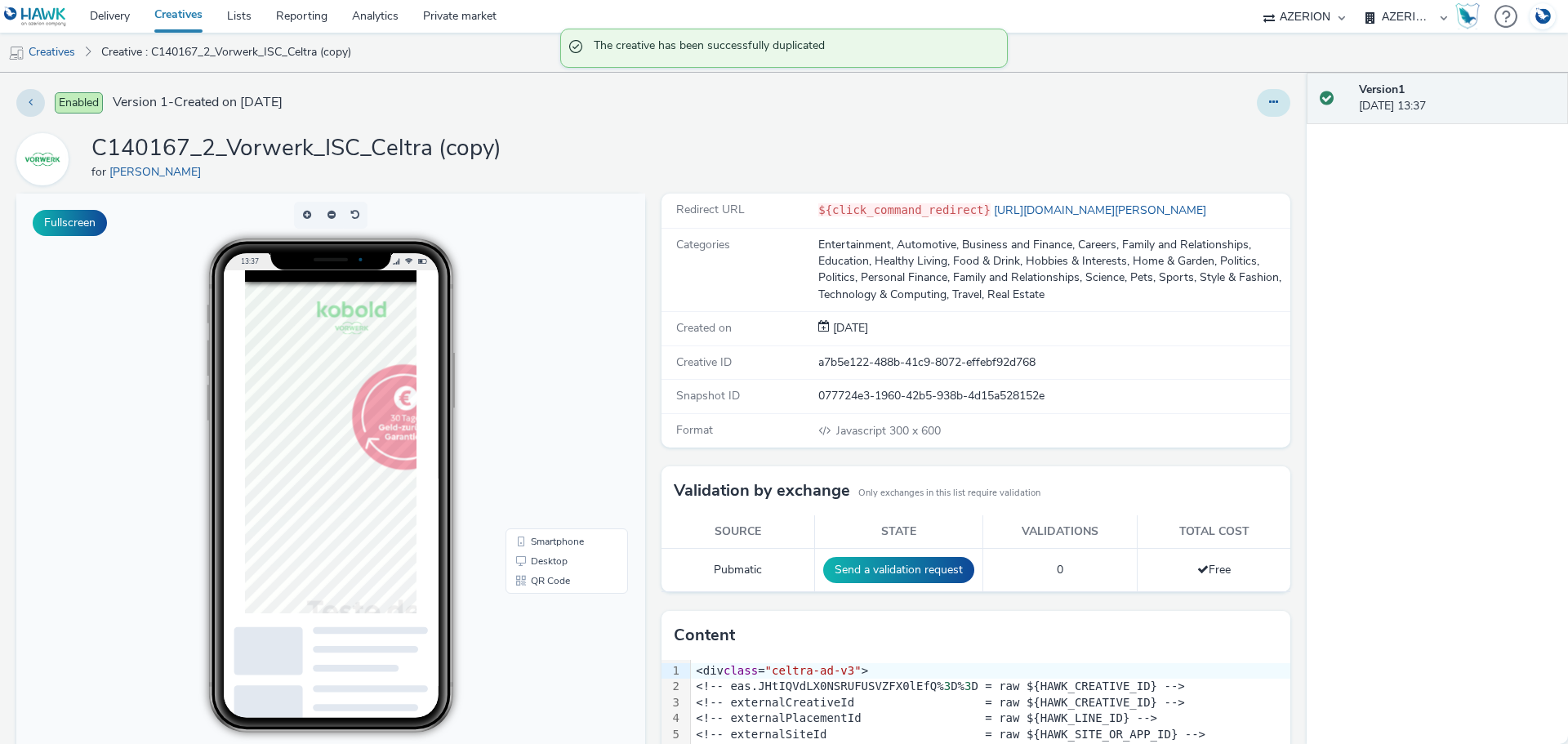
click at [1256, 105] on button at bounding box center [1273, 102] width 33 height 27
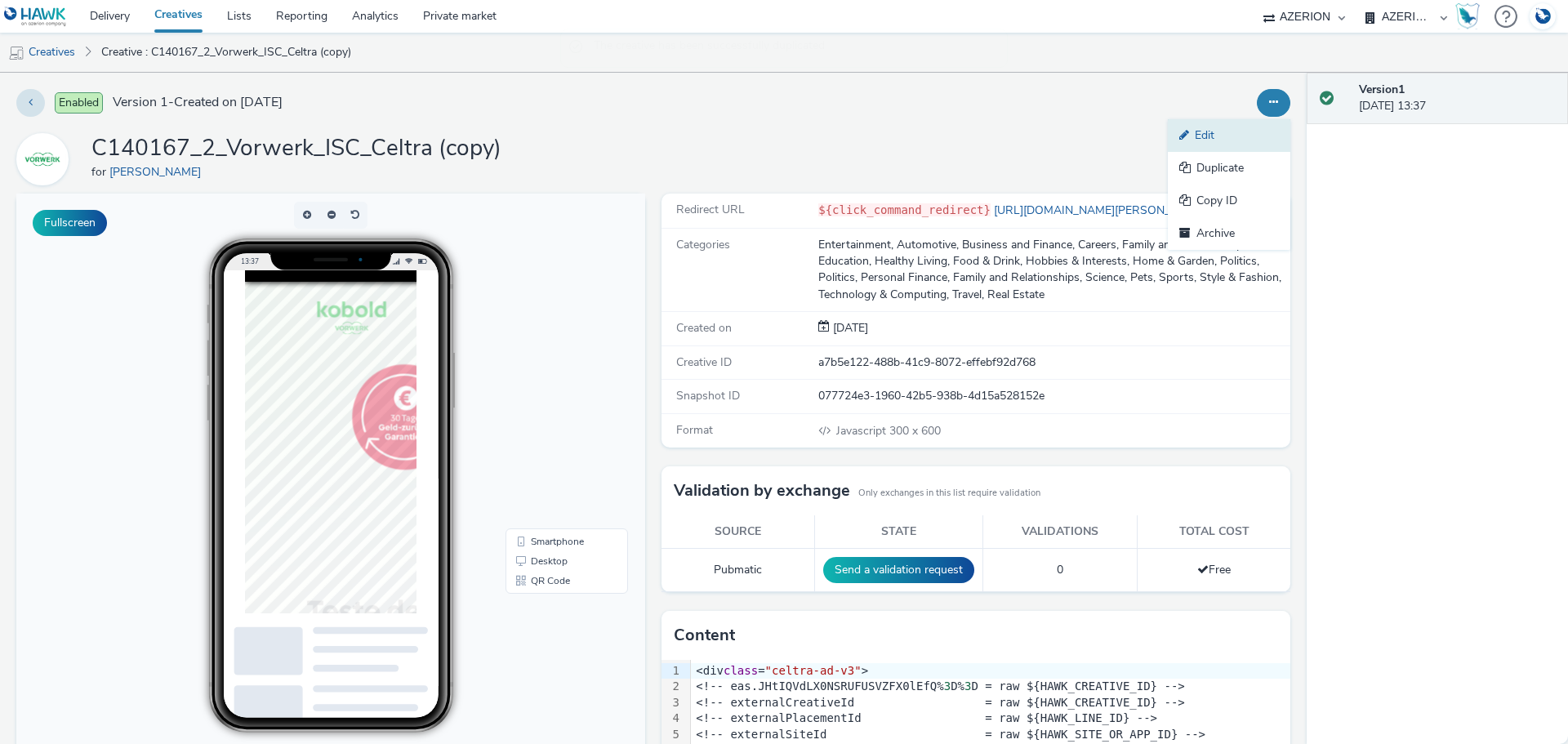
click at [1195, 144] on link "Edit" at bounding box center [1229, 135] width 123 height 32
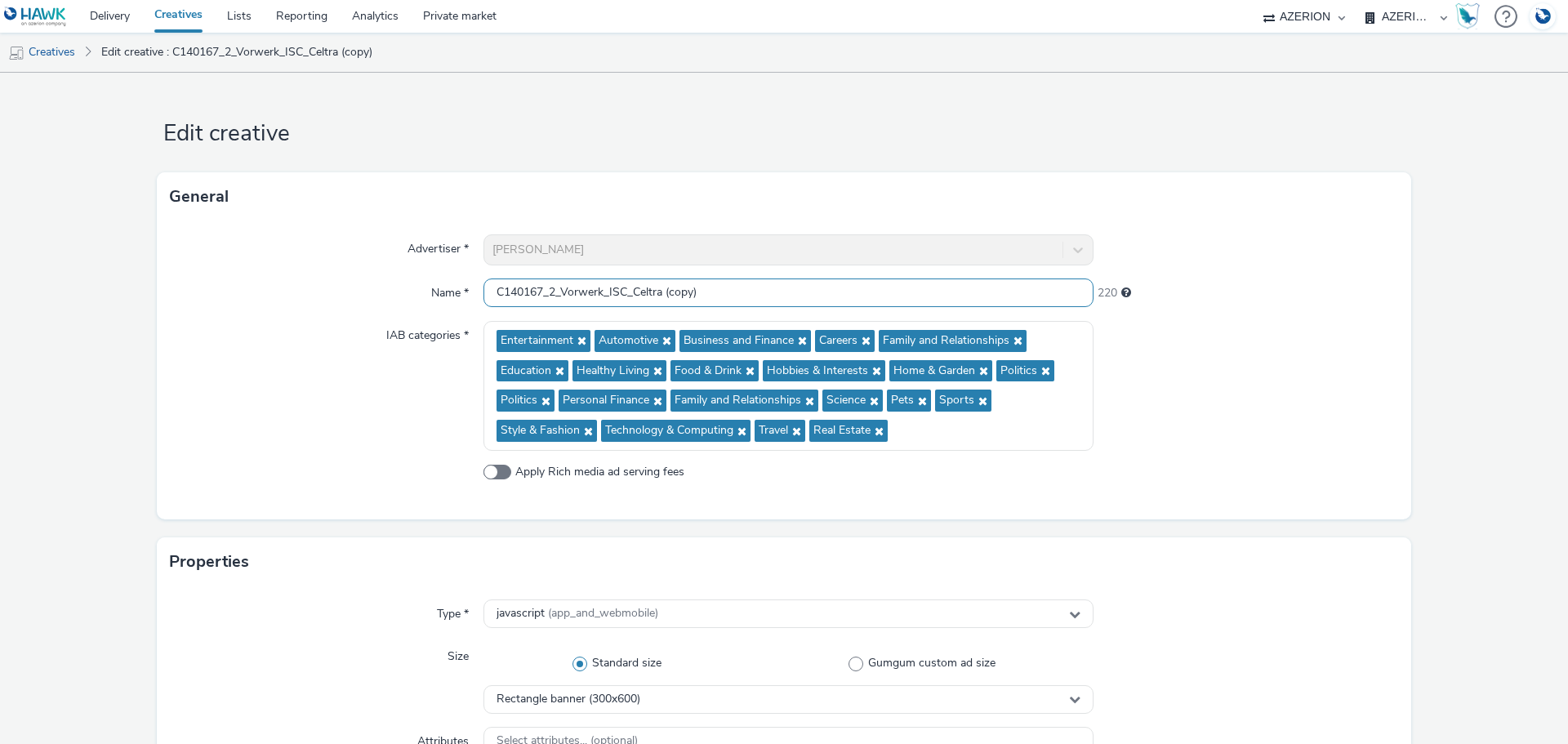
drag, startPoint x: 524, startPoint y: 287, endPoint x: 540, endPoint y: 292, distance: 16.8
click at [540, 292] on input "C140167_2_Vorwerk_ISC_Celtra (copy)" at bounding box center [788, 292] width 610 height 28
drag, startPoint x: 665, startPoint y: 289, endPoint x: 1058, endPoint y: 287, distance: 393.0
click at [1058, 287] on input "C140246_2_Vorwerk_ISC_Celtra (copy)" at bounding box center [788, 292] width 610 height 28
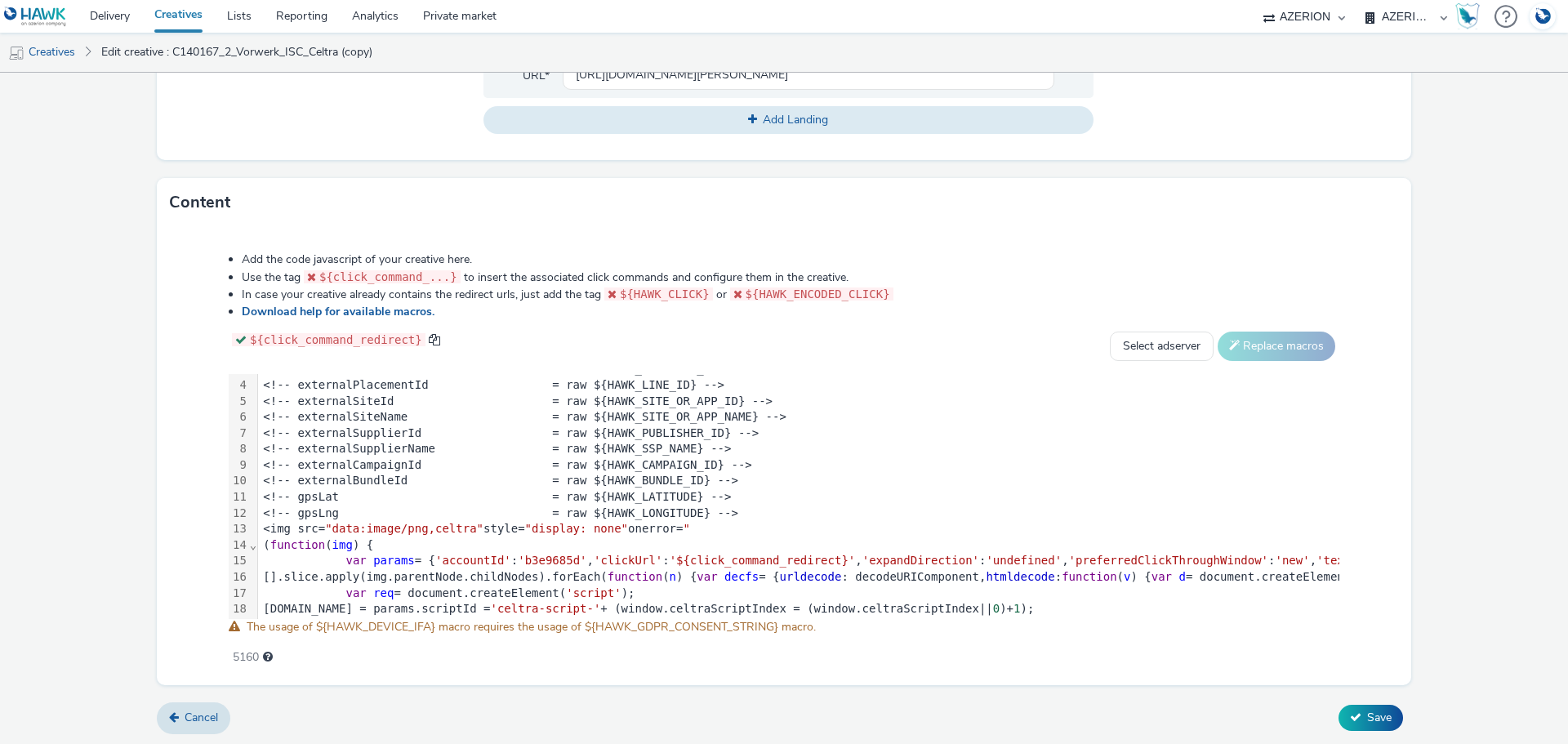
scroll to position [245, 0]
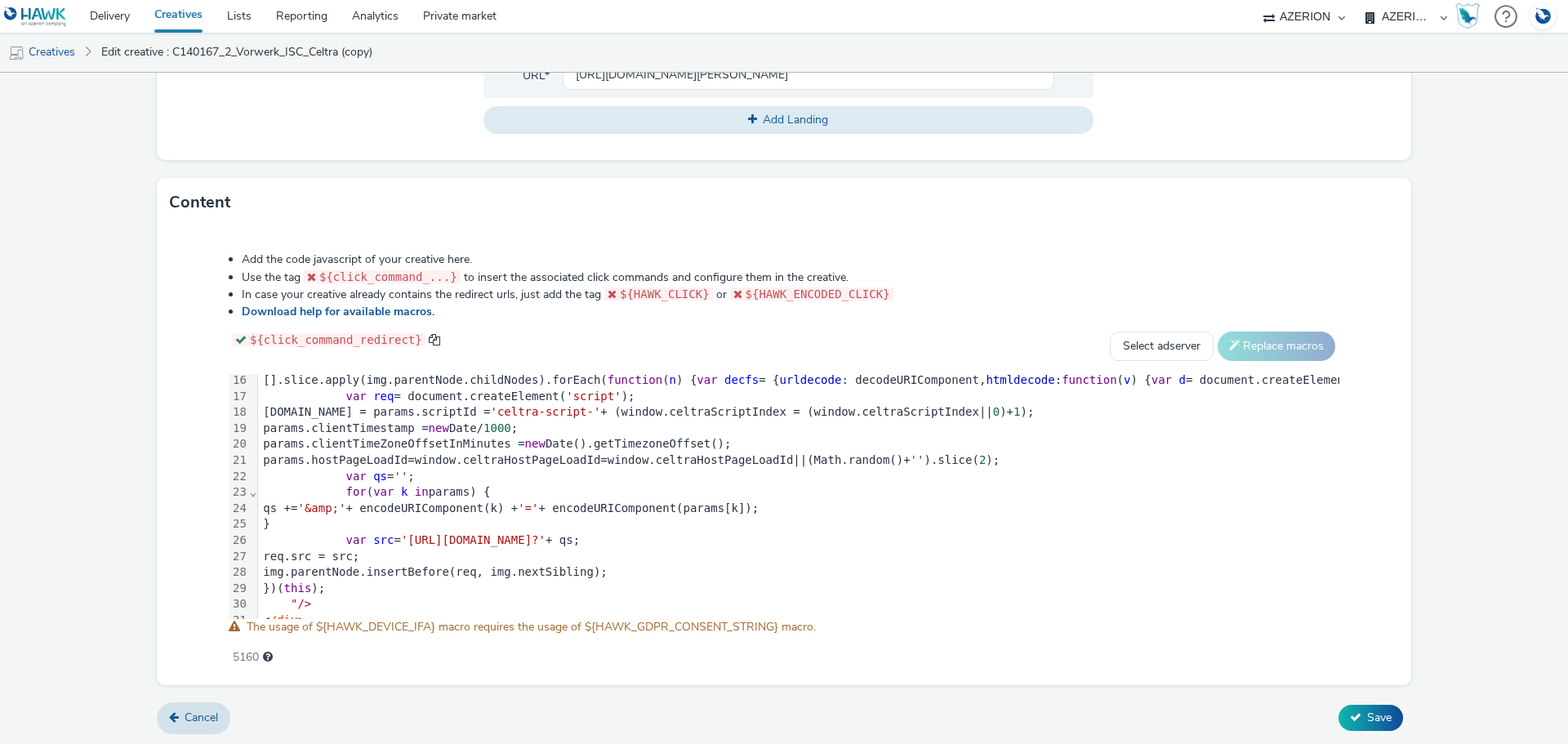
type input "C140246_2_Vorwerk_ISC_Celtra"
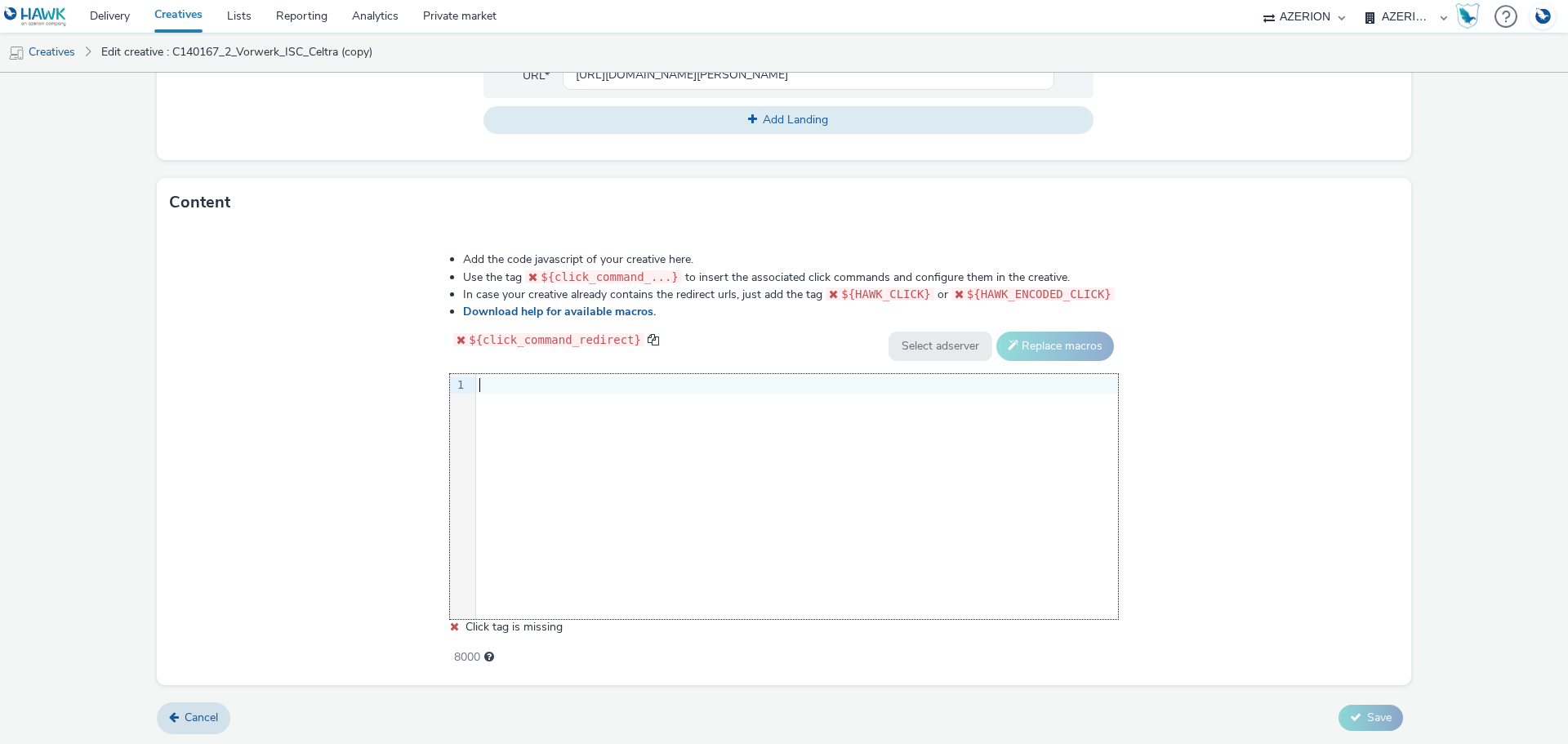
scroll to position [0, 0]
click at [679, 511] on div "9 1 ›" at bounding box center [784, 496] width 668 height 245
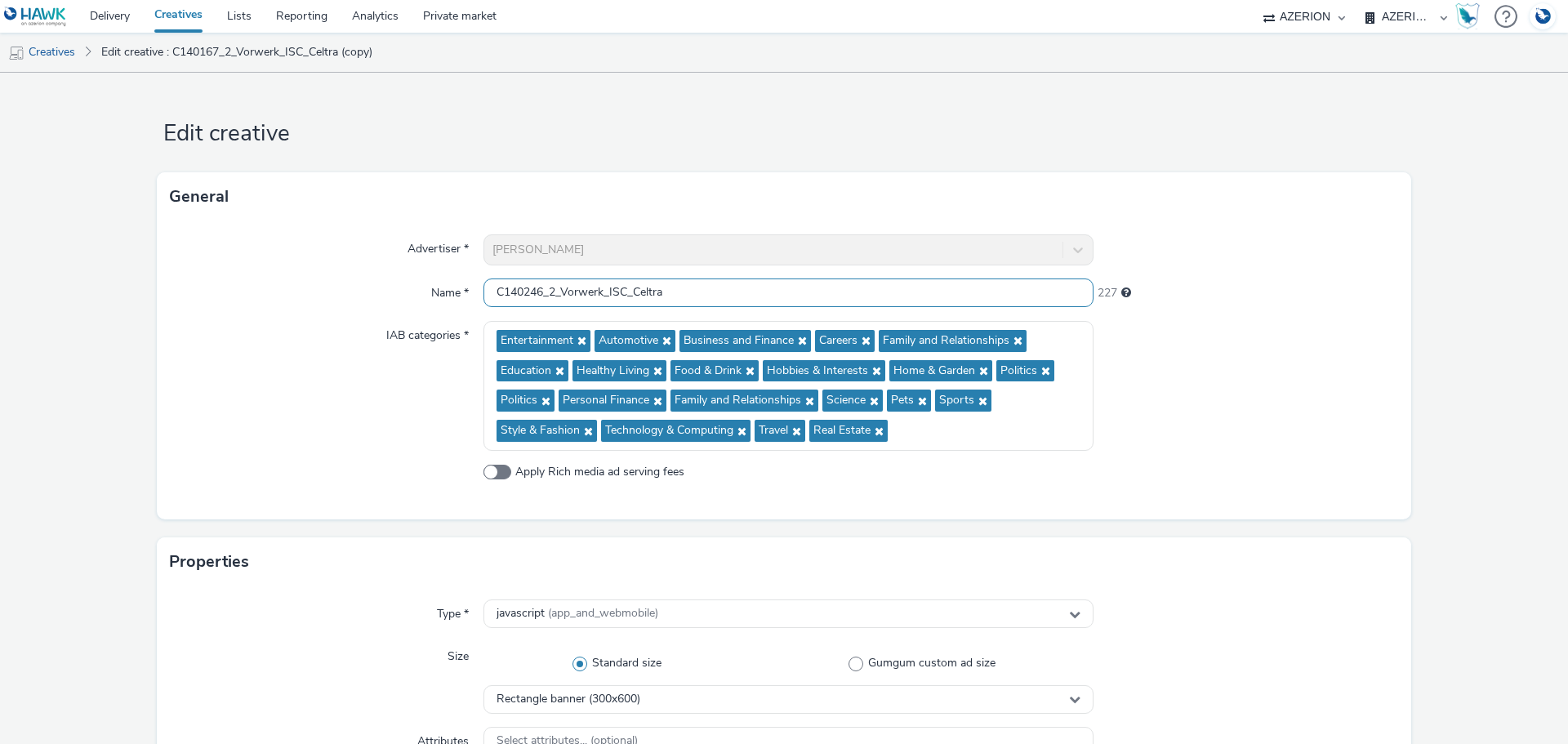
drag, startPoint x: 554, startPoint y: 289, endPoint x: 442, endPoint y: 292, distance: 112.0
click at [442, 292] on div "Name * C140246_2_Vorwerk_ISC_Celtra 227" at bounding box center [784, 292] width 1228 height 29
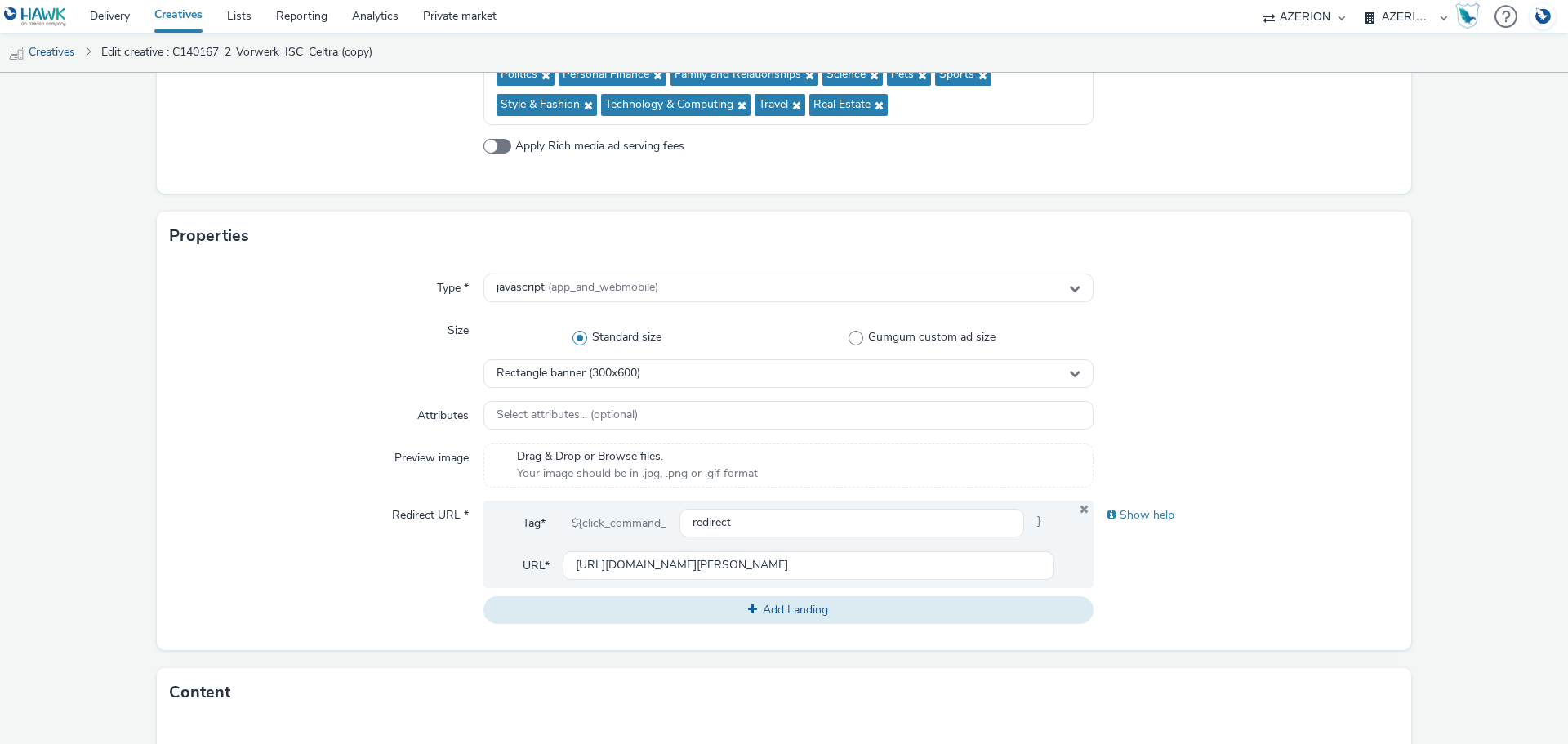
scroll to position [408, 0]
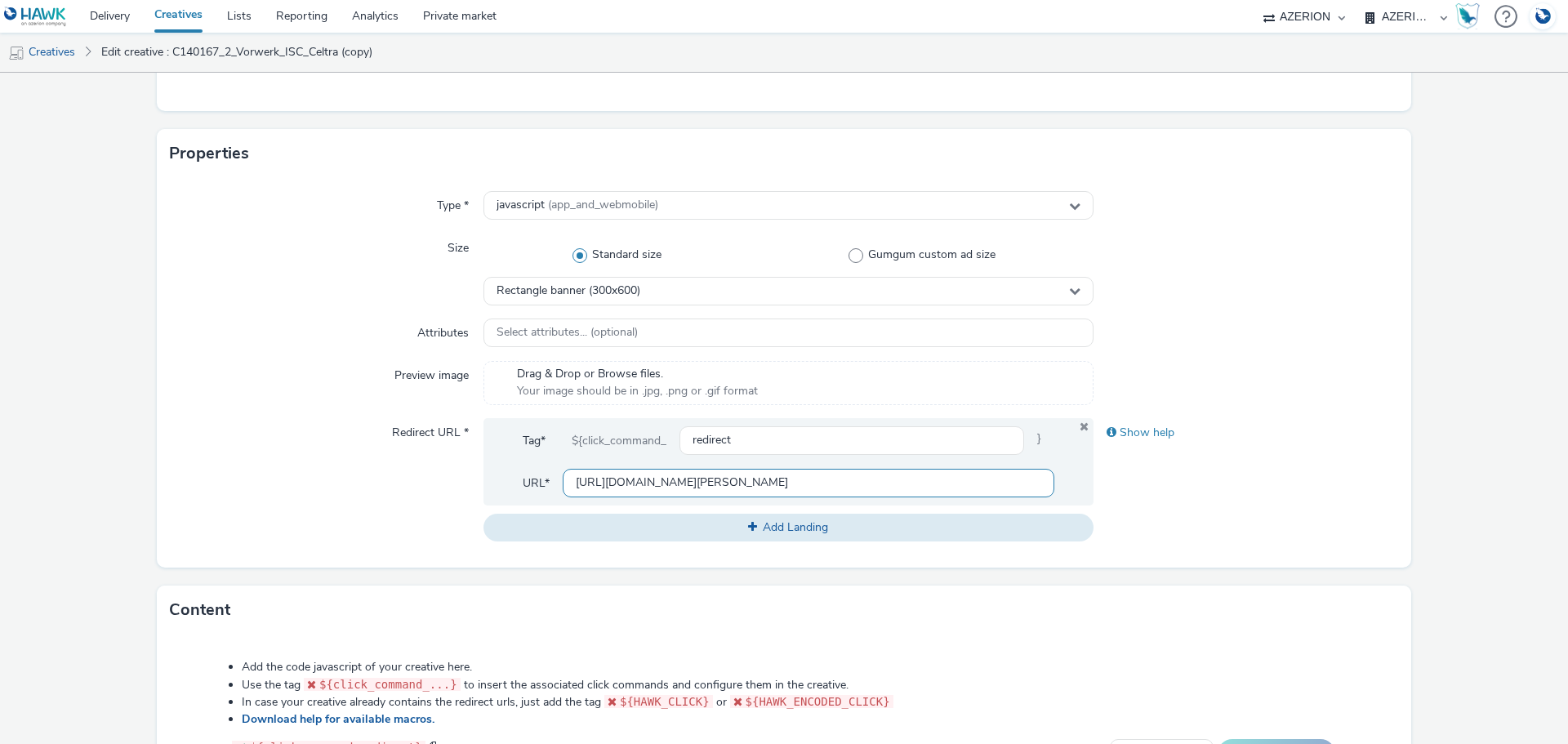
click at [694, 477] on input "[URL][DOMAIN_NAME][PERSON_NAME]" at bounding box center [808, 483] width 491 height 28
paste input "landingpages/kobold/kobold-vk7-special-edition-black?utm_source=tvinfo&utm_medi…"
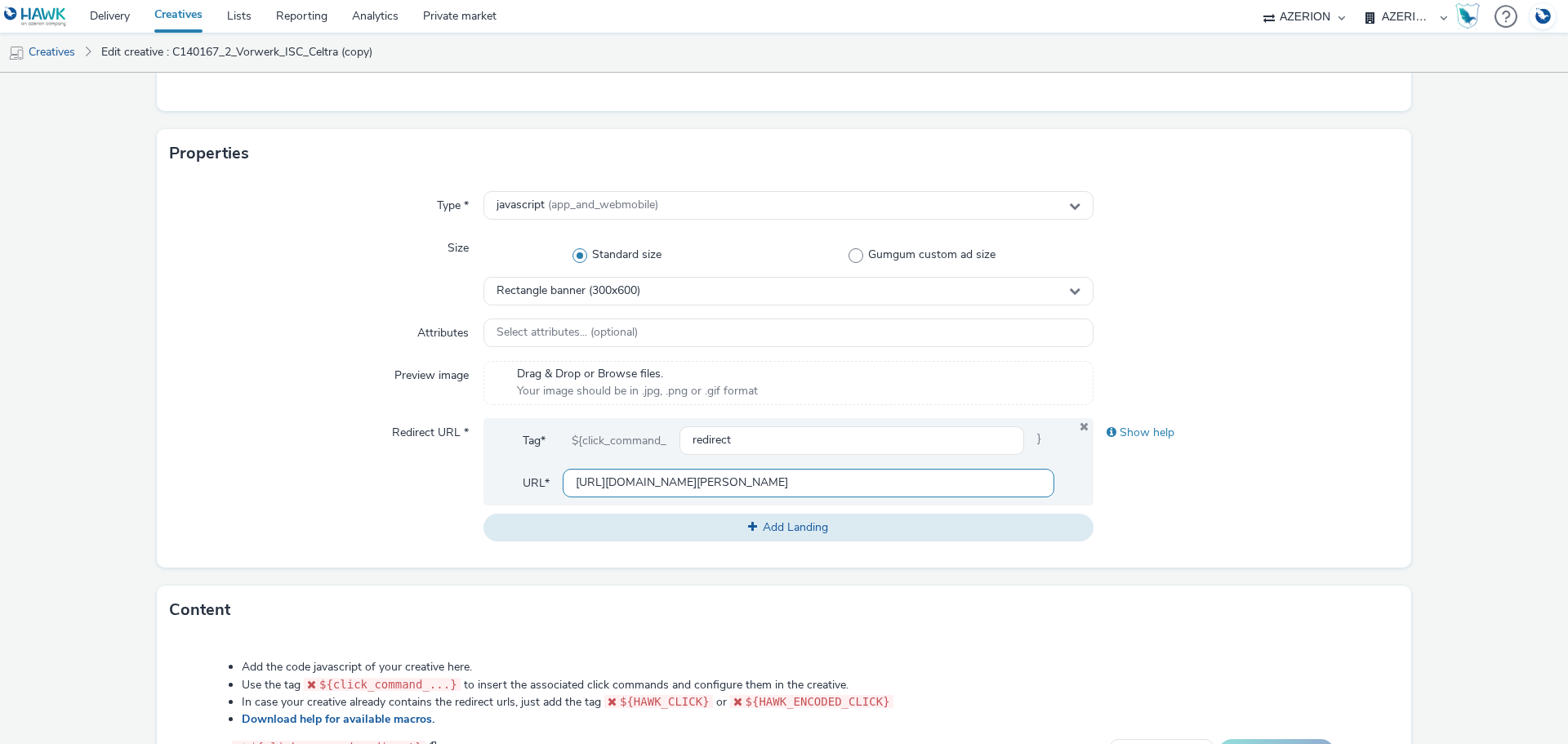
type input "[URL][DOMAIN_NAME][PERSON_NAME]"
click at [1275, 467] on div "Show help" at bounding box center [1246, 479] width 305 height 123
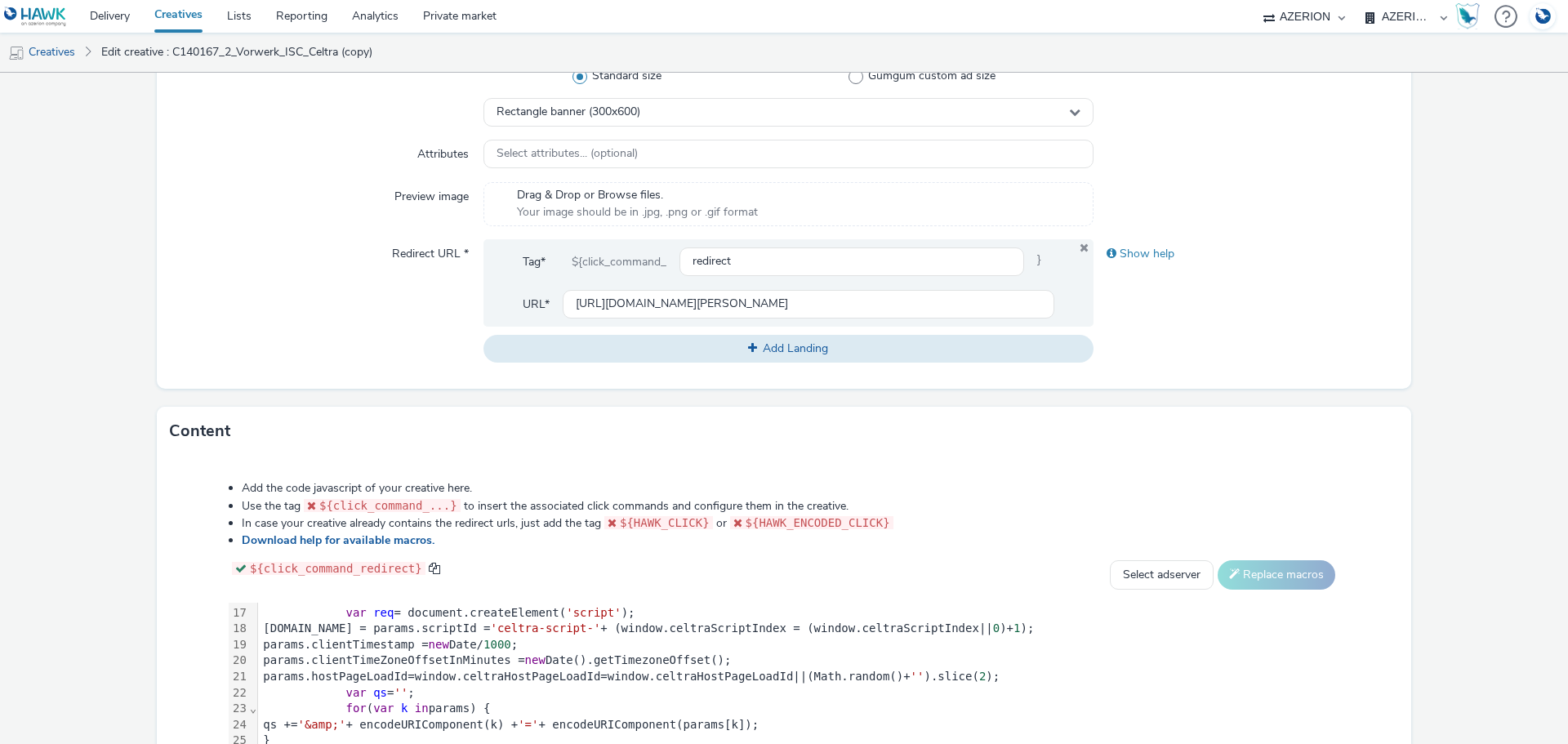
scroll to position [815, 0]
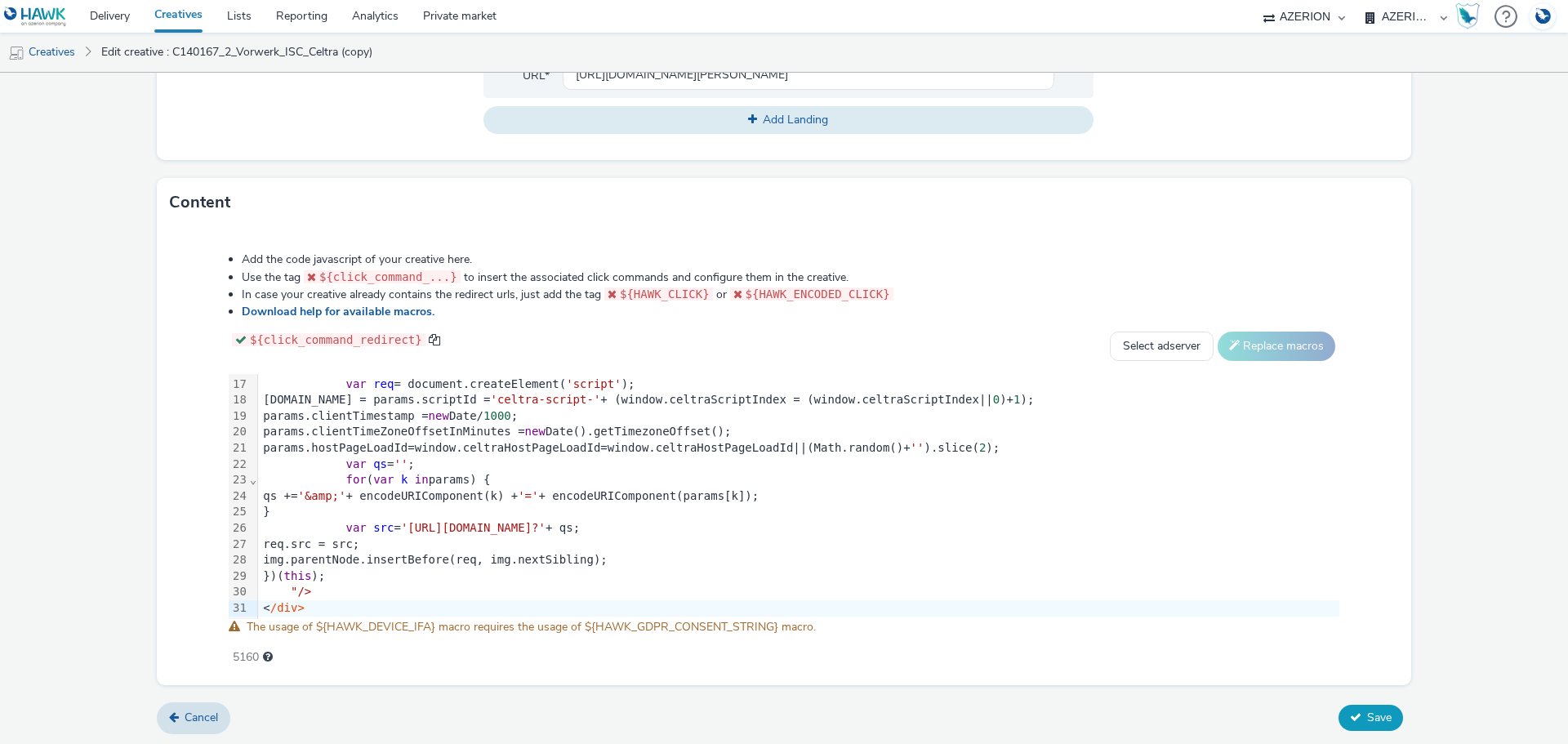
click at [1367, 712] on span "Save" at bounding box center [1379, 717] width 25 height 16
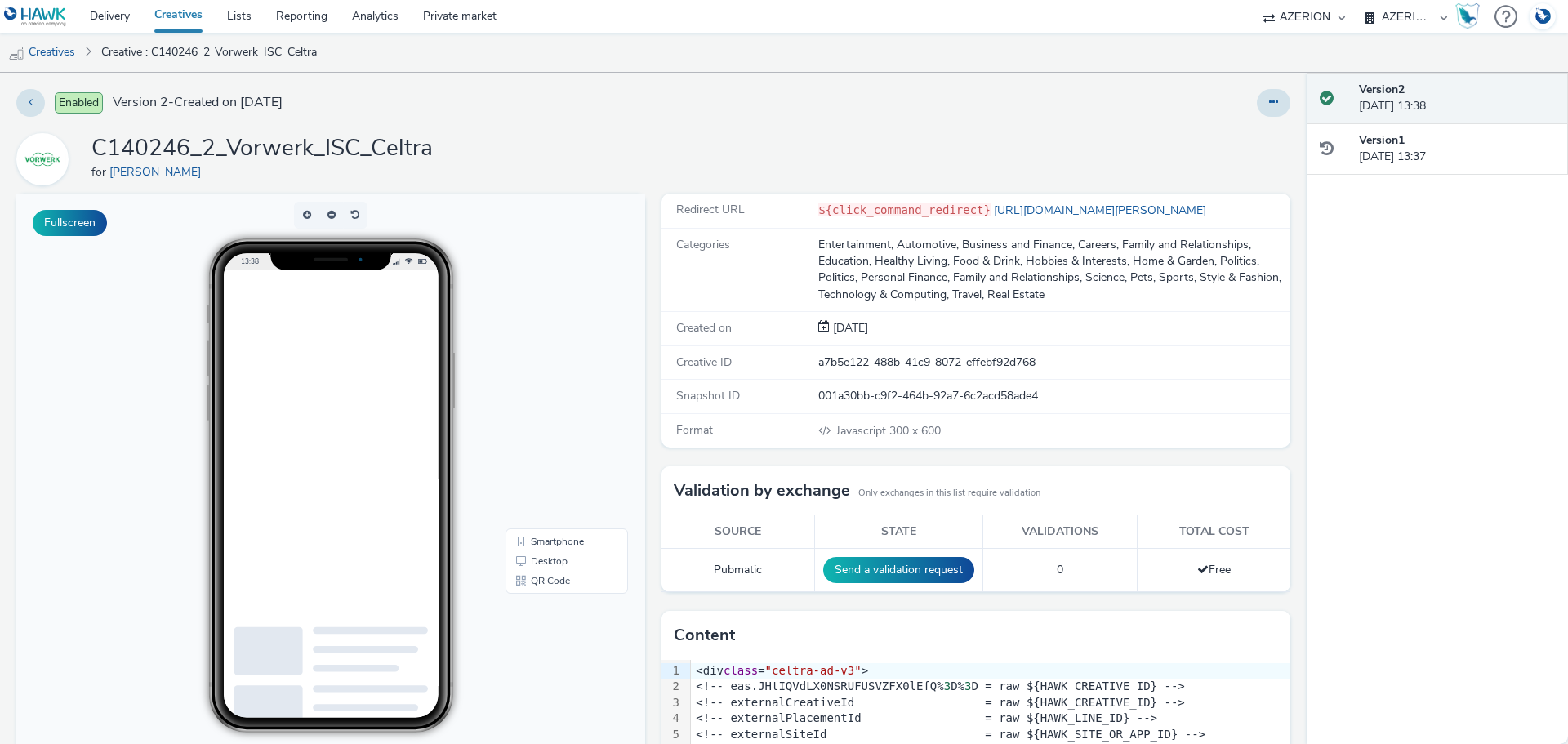
drag, startPoint x: 277, startPoint y: 753, endPoint x: 375, endPoint y: 633, distance: 154.9
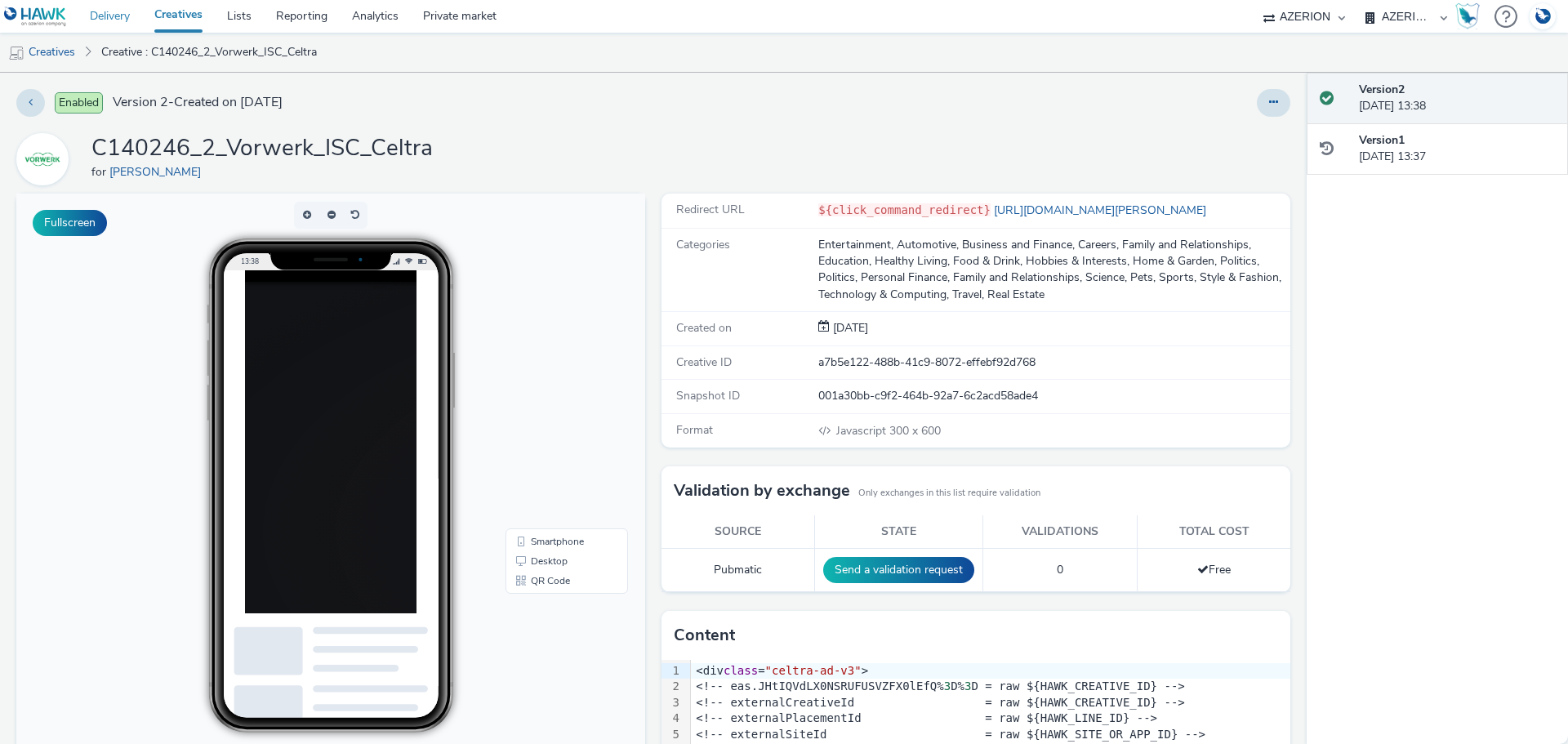
click at [119, 16] on link "Delivery" at bounding box center [110, 16] width 65 height 32
